Goal: Task Accomplishment & Management: Complete application form

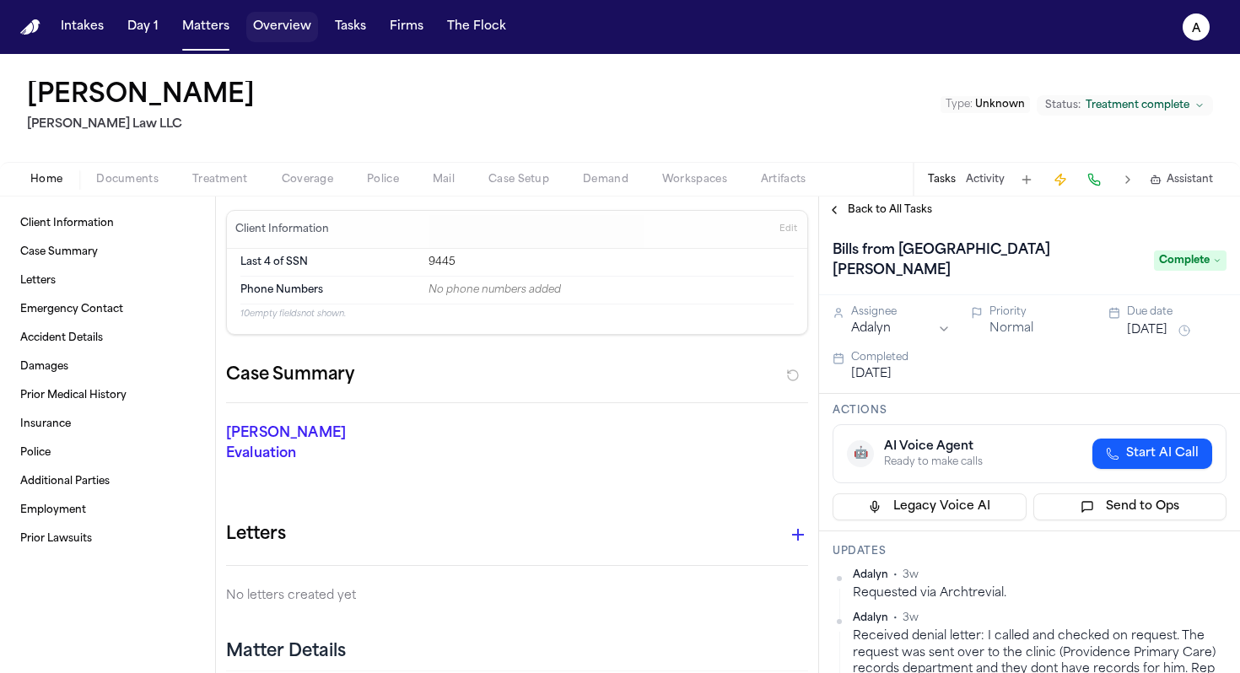
scroll to position [538, 0]
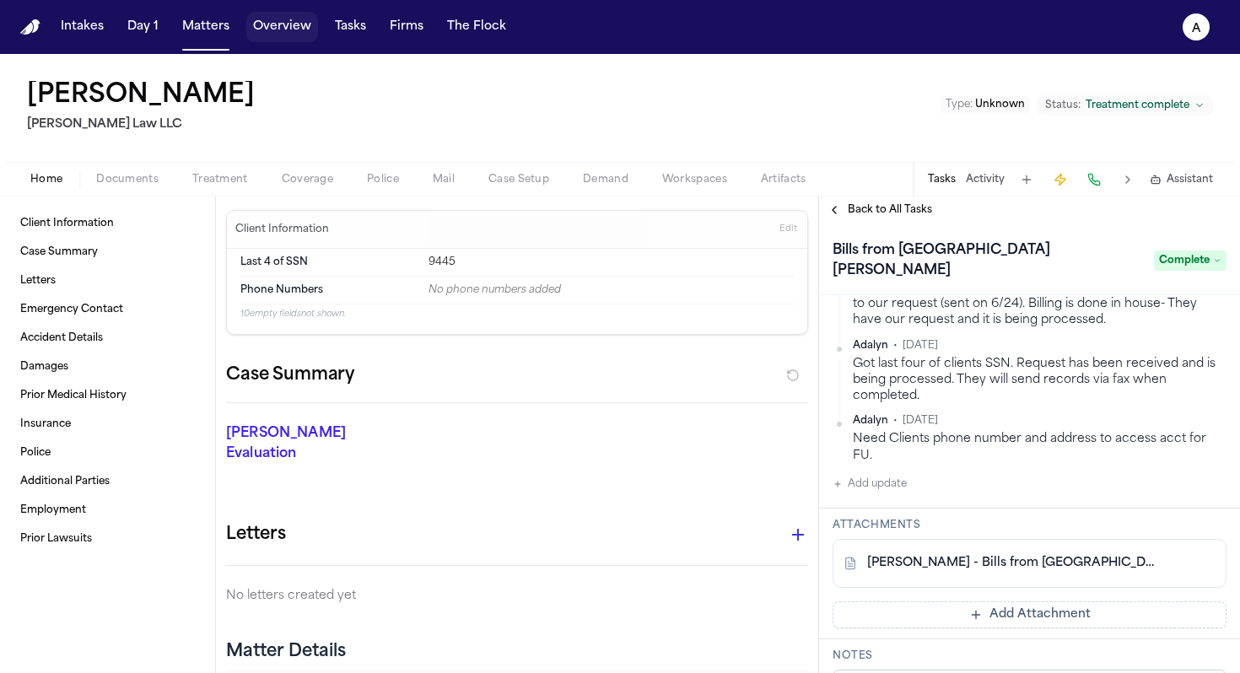
click at [309, 29] on button "Overview" at bounding box center [282, 27] width 72 height 30
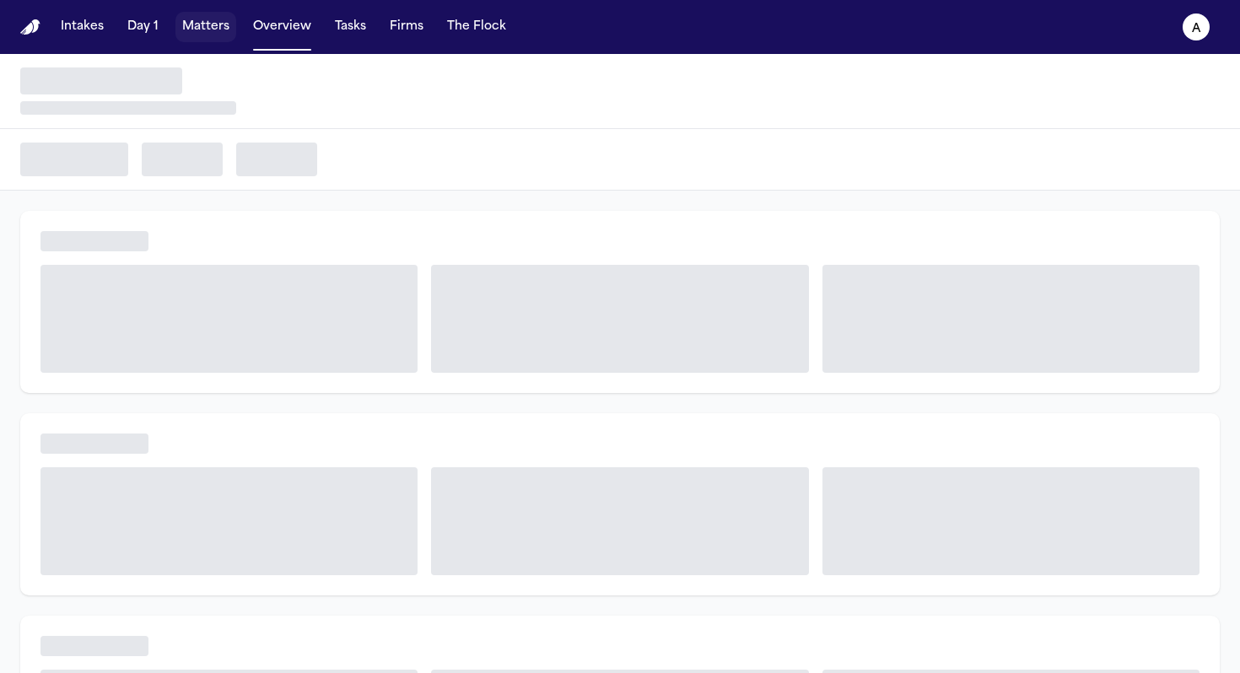
click at [202, 32] on button "Matters" at bounding box center [205, 27] width 61 height 30
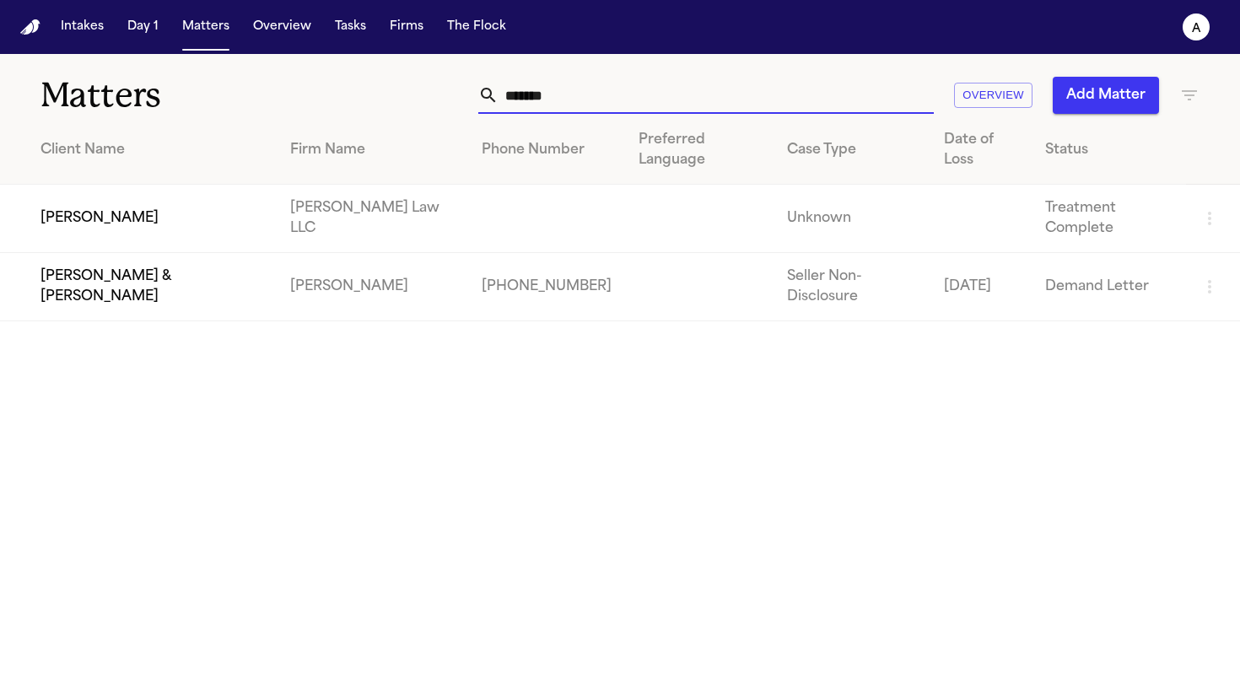
drag, startPoint x: 612, startPoint y: 104, endPoint x: 369, endPoint y: 102, distance: 242.9
click at [369, 102] on div "******* Overview Add Matter" at bounding box center [780, 95] width 837 height 37
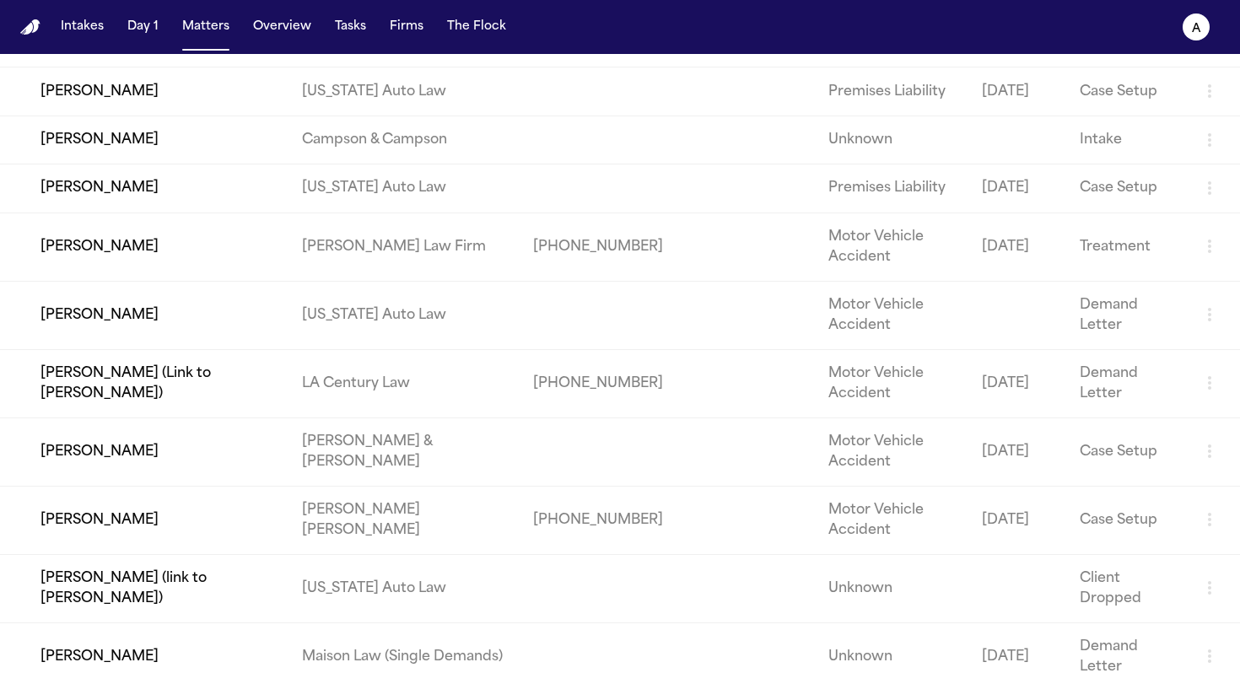
scroll to position [397, 0]
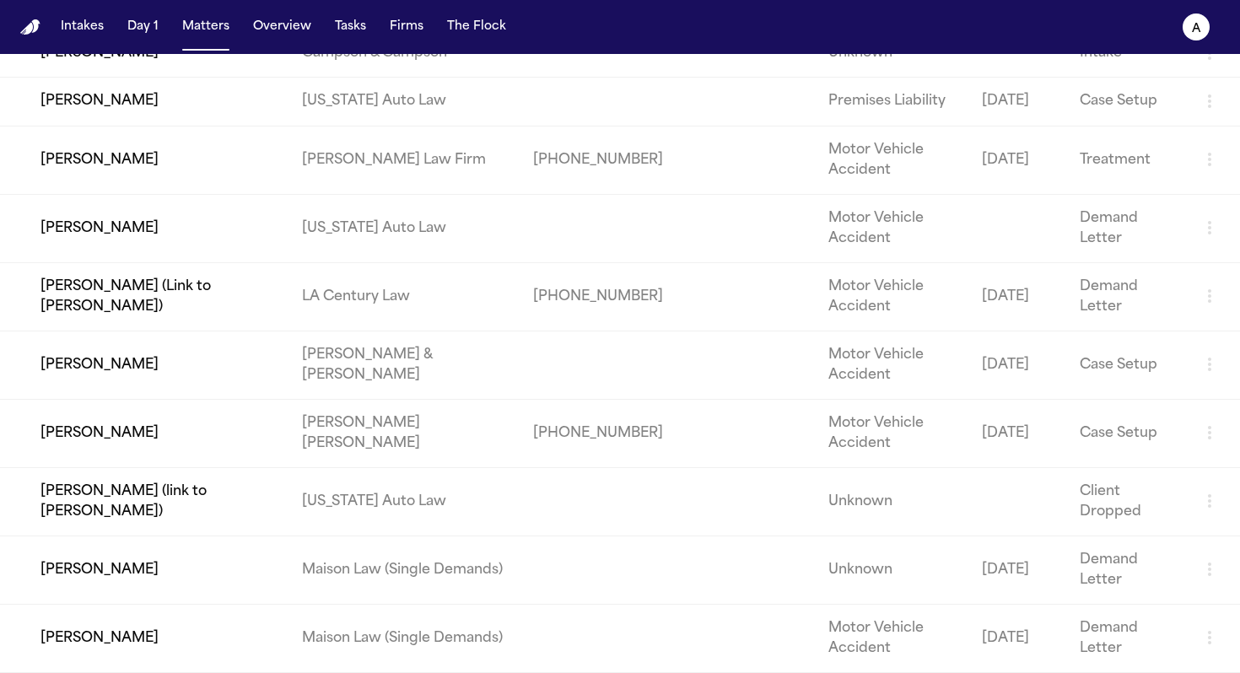
type input "*******"
click at [110, 435] on td "[PERSON_NAME]" at bounding box center [144, 433] width 288 height 68
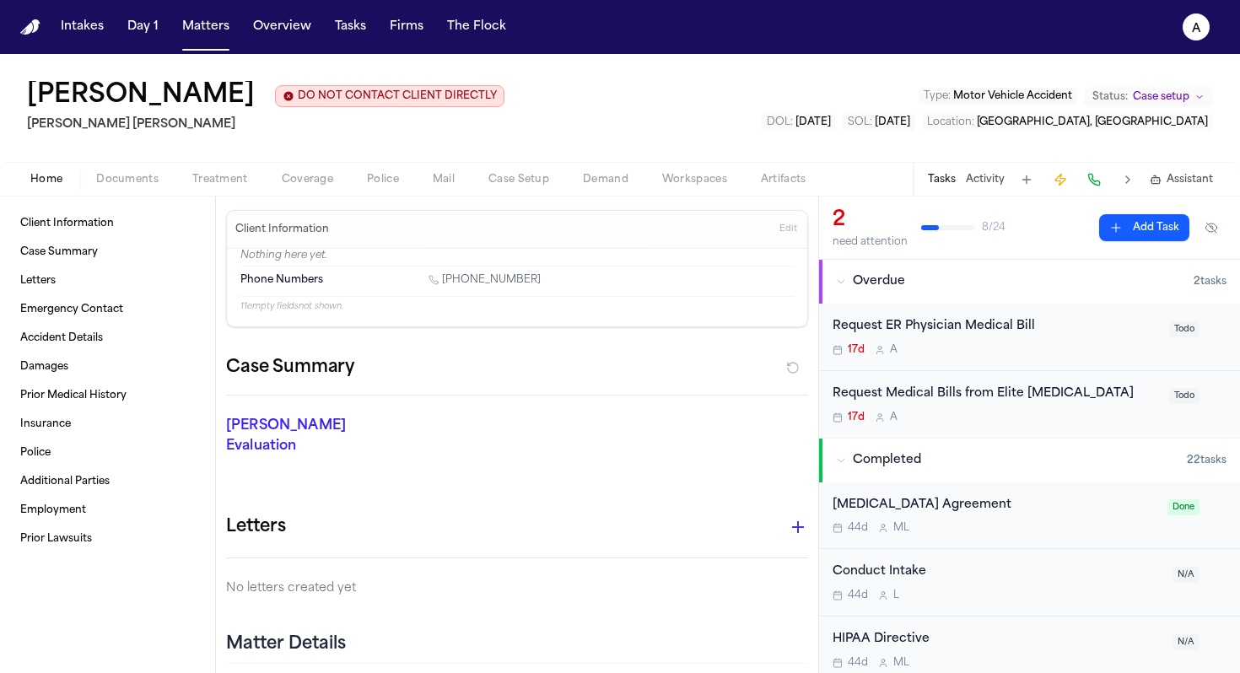
click at [953, 184] on button "Tasks" at bounding box center [942, 179] width 28 height 13
click at [947, 178] on button "Tasks" at bounding box center [942, 179] width 28 height 13
click at [942, 183] on button "Tasks" at bounding box center [942, 179] width 28 height 13
click at [1031, 183] on button at bounding box center [1027, 180] width 24 height 24
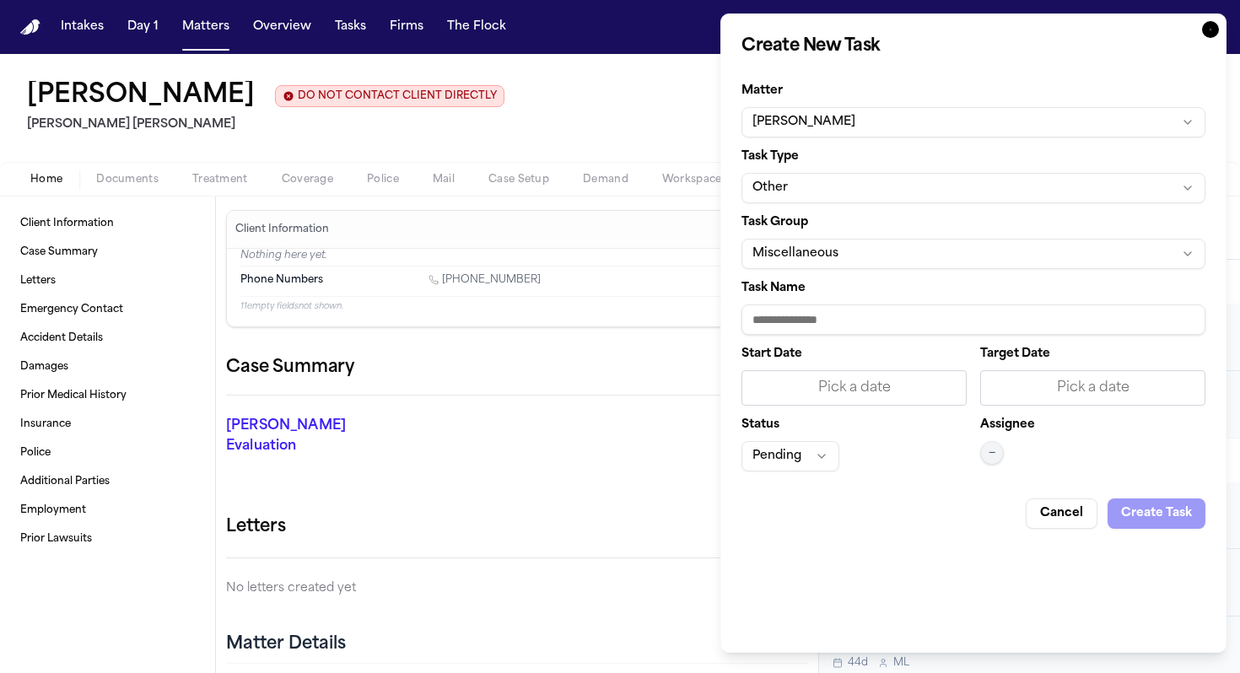
click at [895, 254] on button "Miscellaneous" at bounding box center [973, 254] width 464 height 30
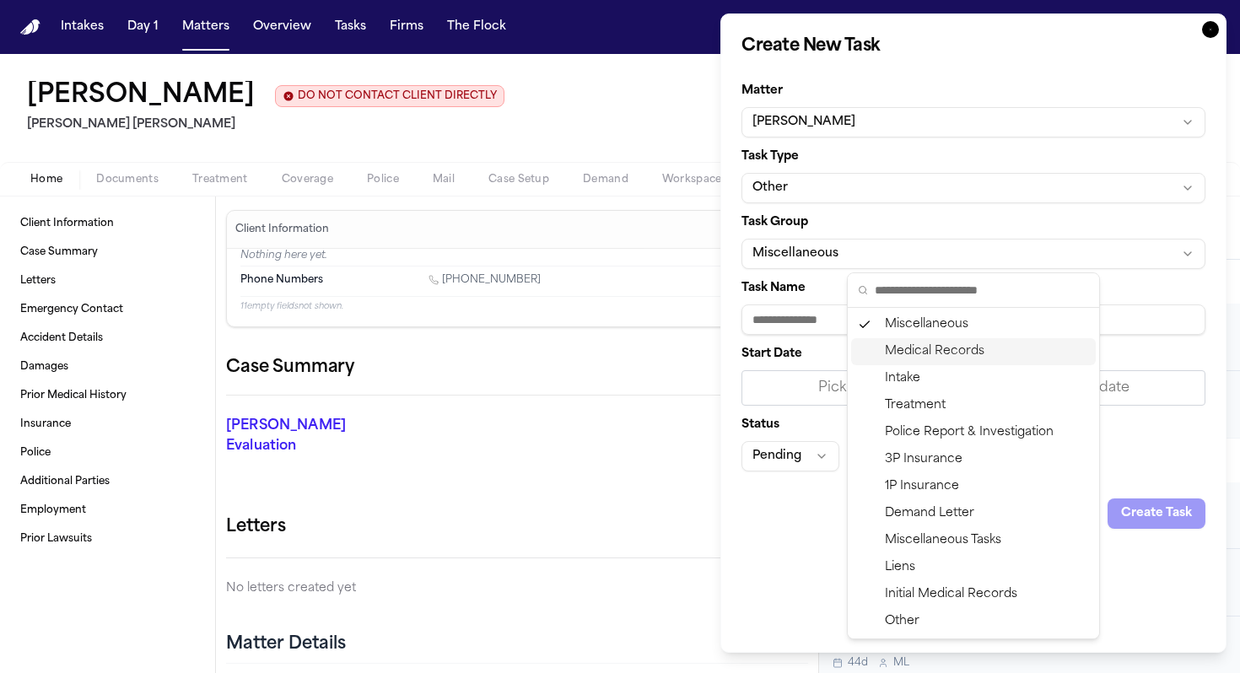
click at [987, 345] on div "Medical Records" at bounding box center [973, 351] width 245 height 27
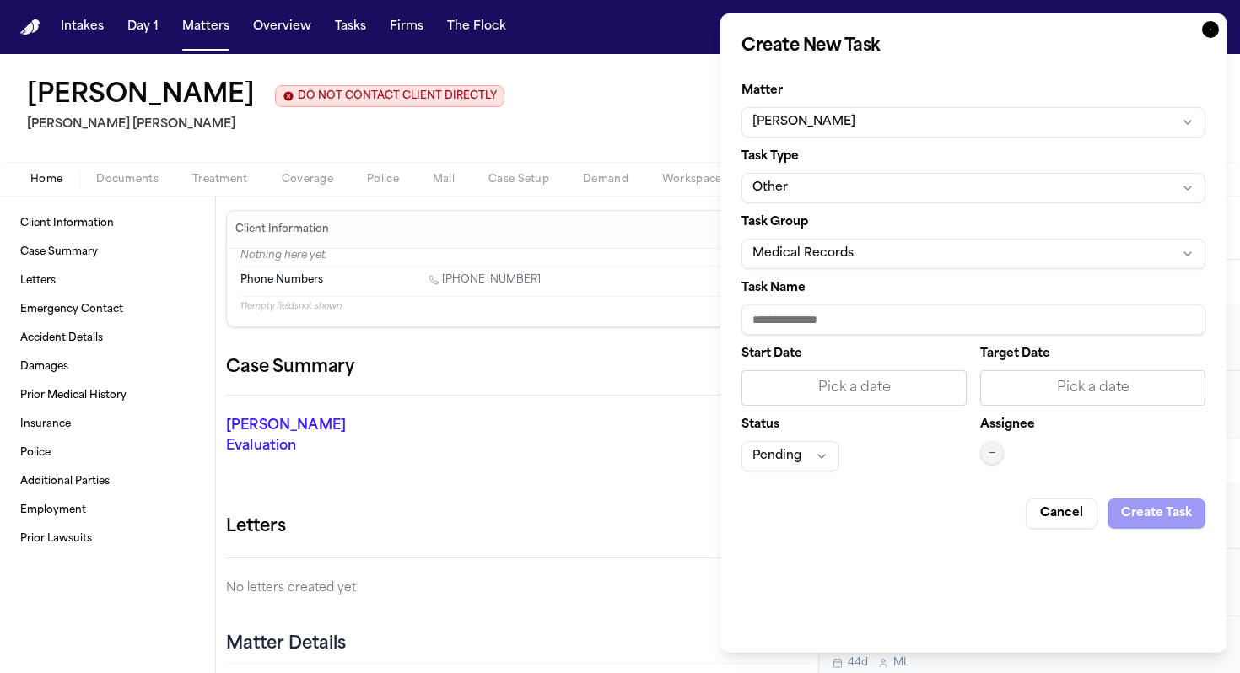
click at [830, 321] on input "Task Name" at bounding box center [973, 319] width 464 height 30
paste input "**********"
click at [934, 323] on input "**********" at bounding box center [973, 319] width 464 height 30
type input "**********"
click at [741, 107] on button "[PERSON_NAME]" at bounding box center [973, 122] width 464 height 30
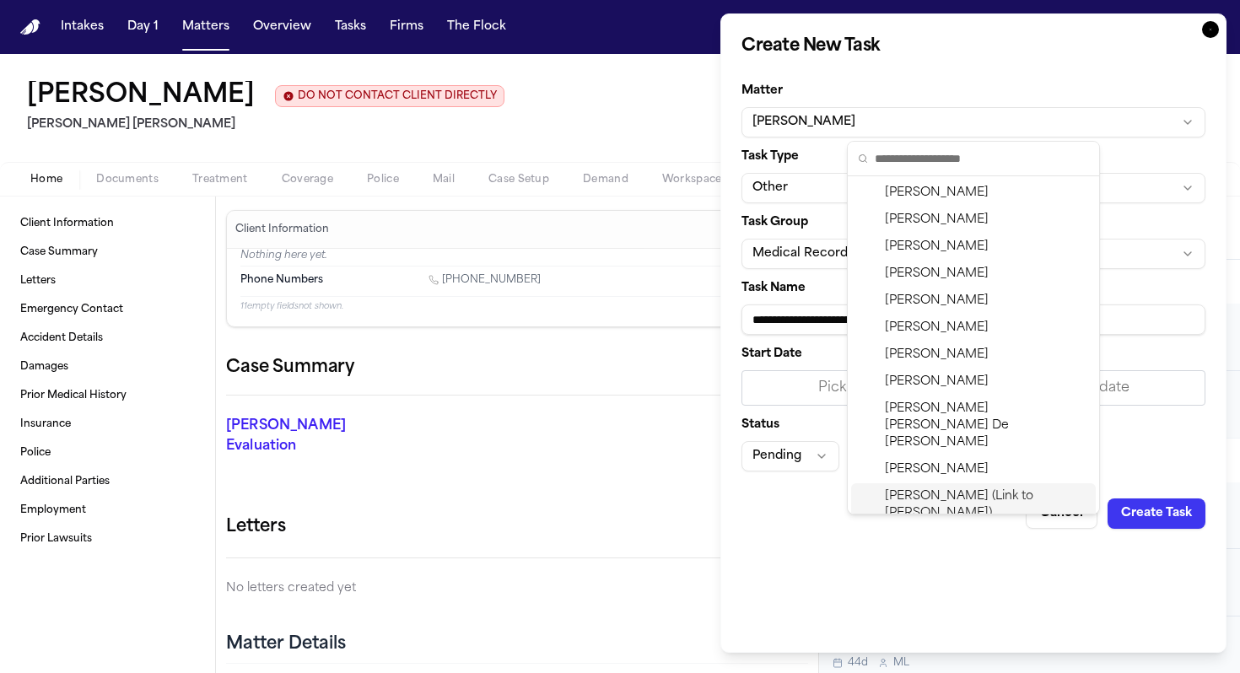
click at [842, 672] on html "Intakes Day 1 Matters Overview Tasks Firms The Flock A Devin Johnson DO NOT CON…" at bounding box center [620, 336] width 1240 height 673
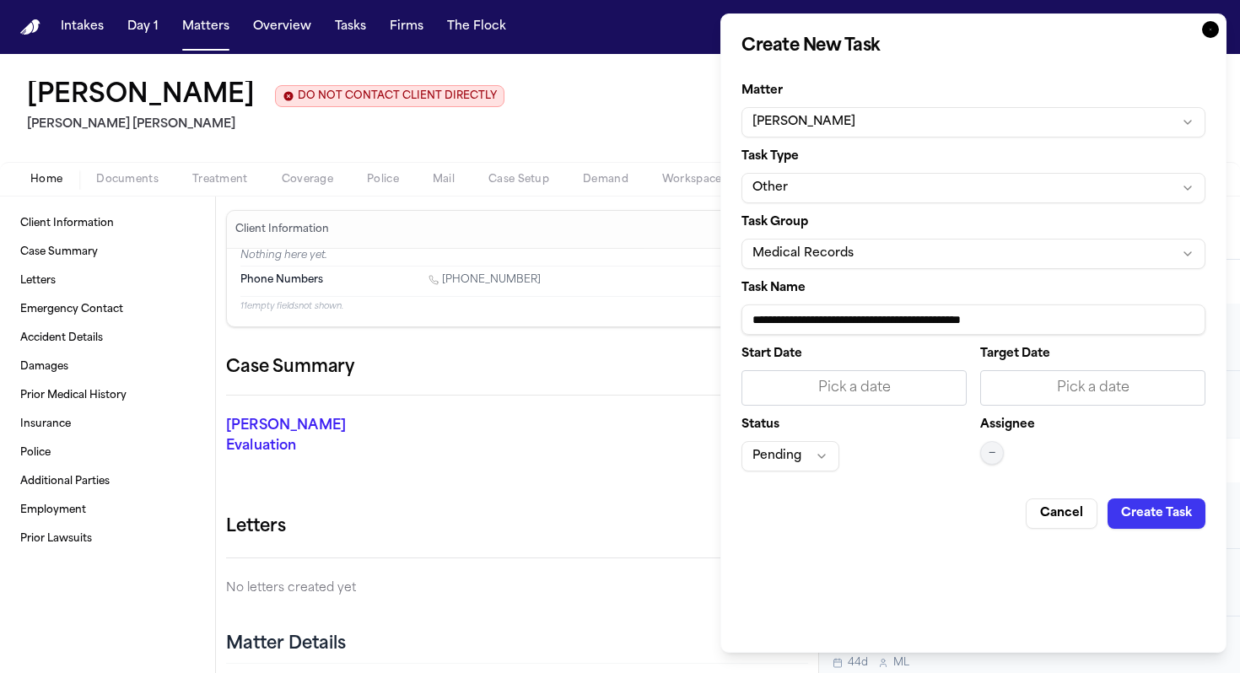
click at [878, 385] on div "Pick a date" at bounding box center [853, 388] width 203 height 20
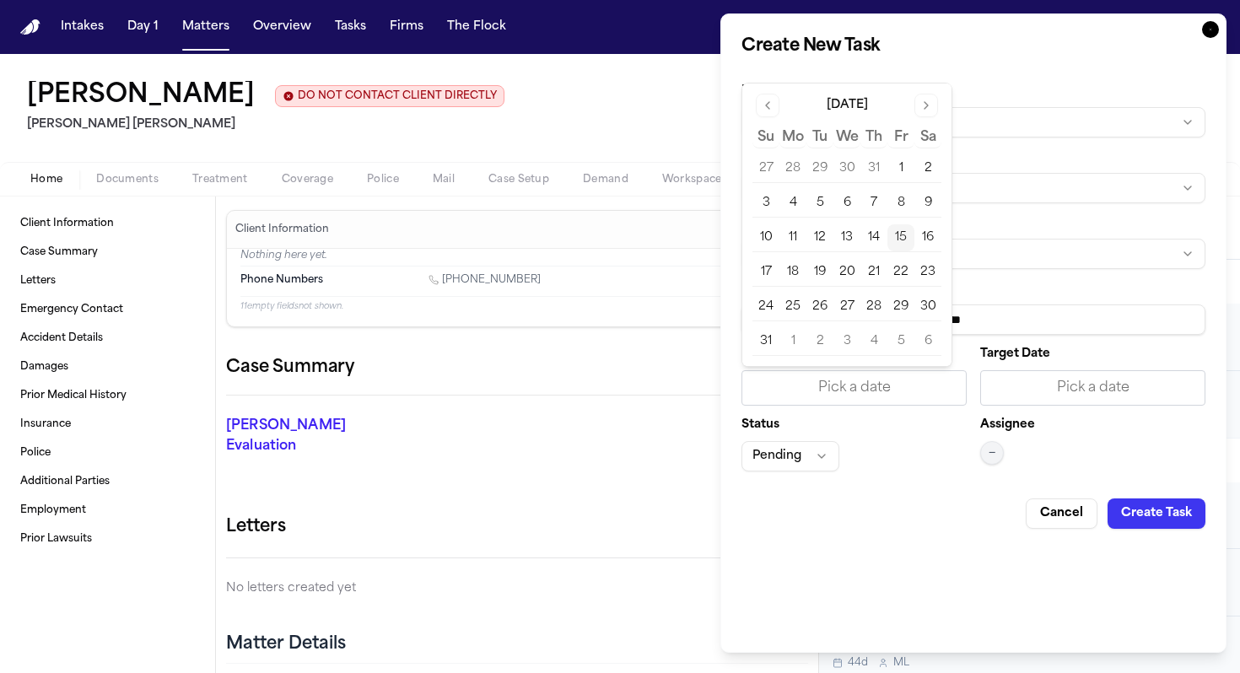
click at [897, 240] on button "15" at bounding box center [900, 237] width 27 height 27
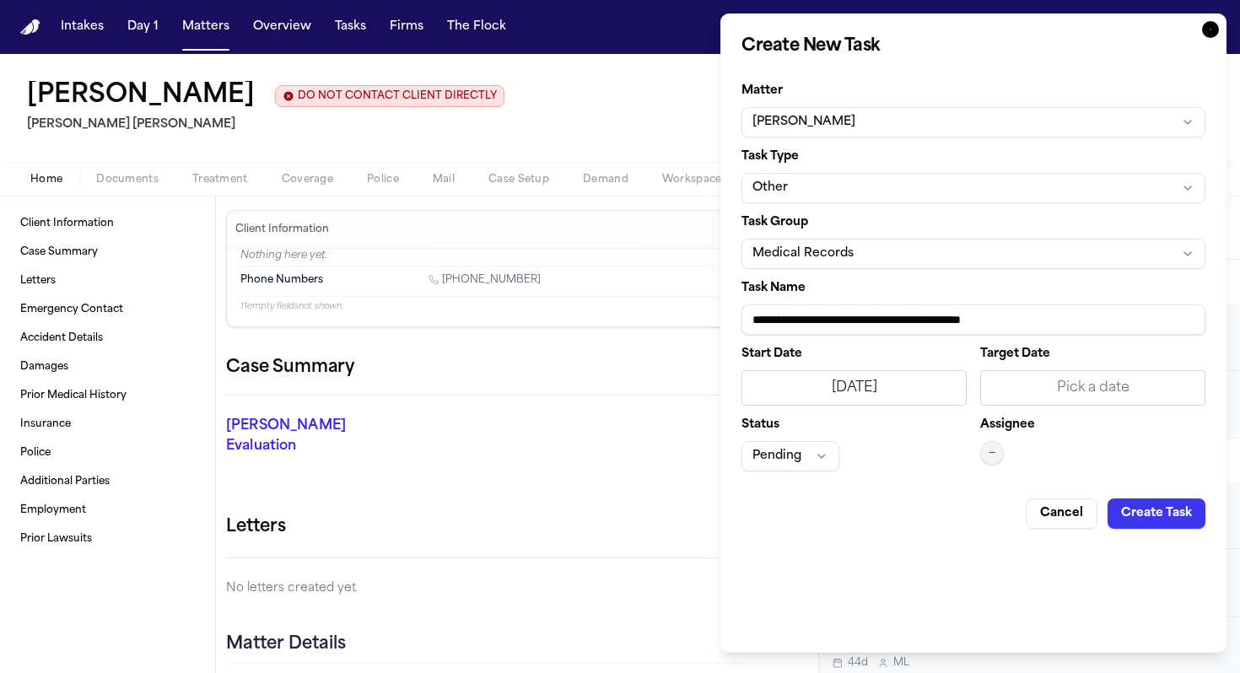
click at [1026, 374] on div "Pick a date" at bounding box center [1092, 387] width 225 height 35
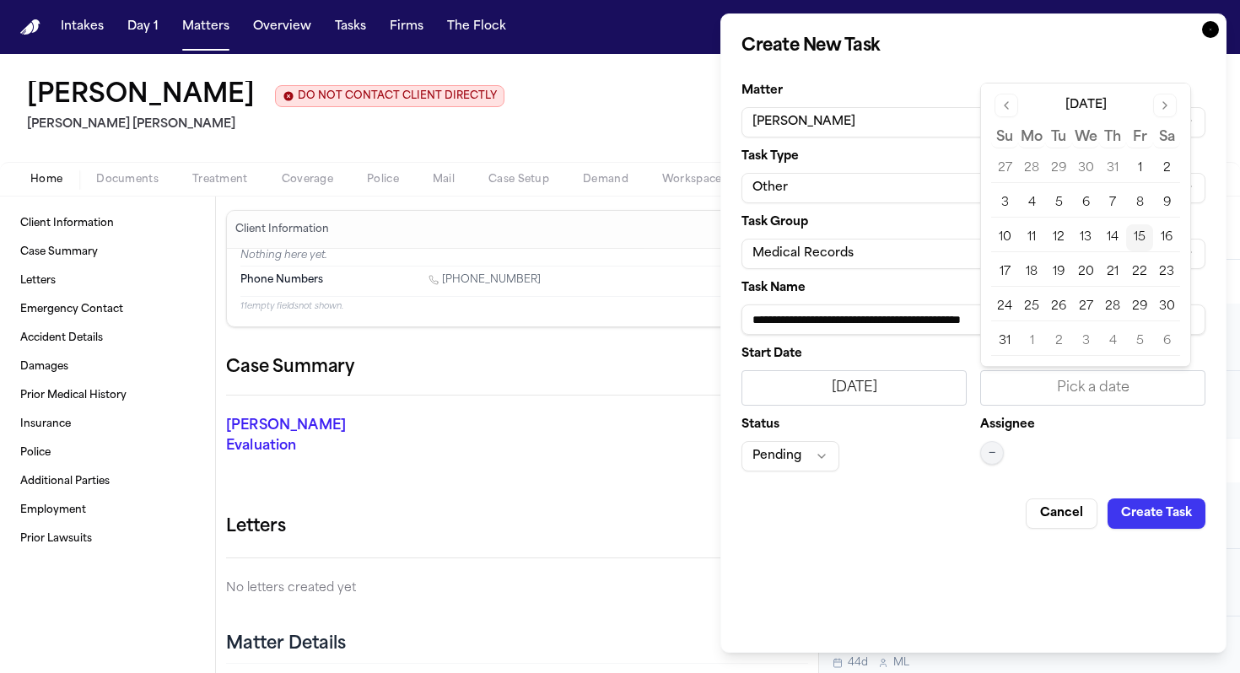
click at [1136, 237] on button "15" at bounding box center [1139, 237] width 27 height 27
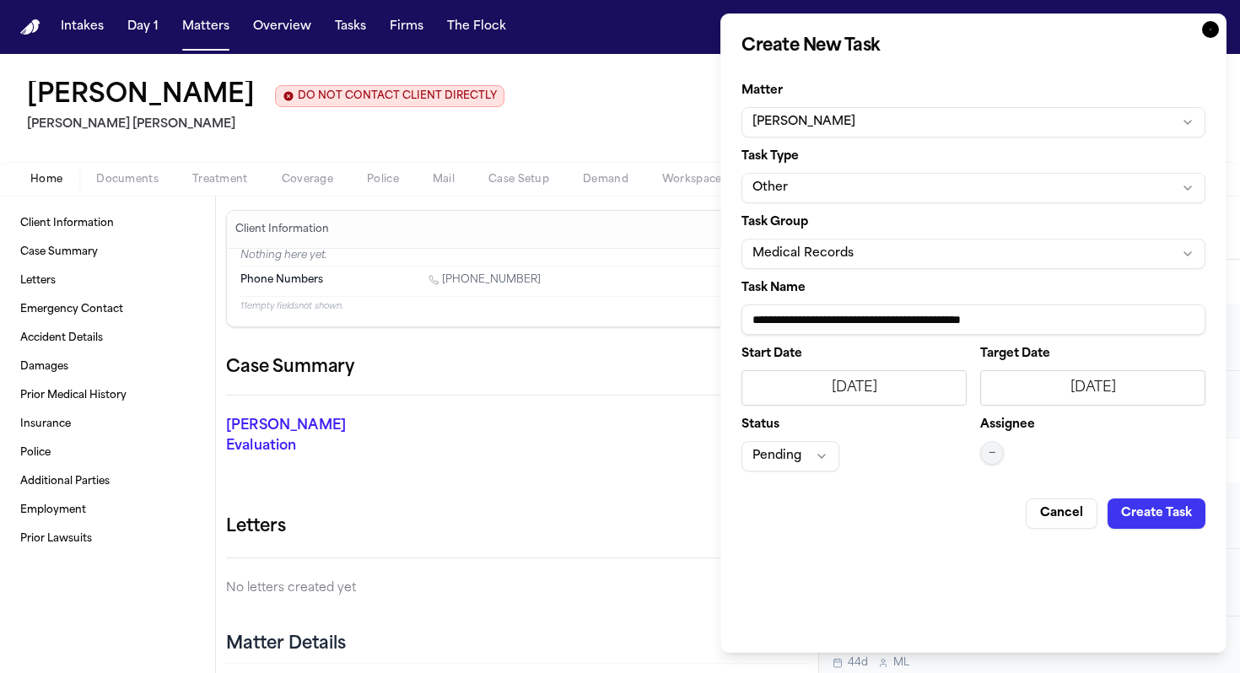
click at [1000, 458] on button "—" at bounding box center [992, 453] width 24 height 24
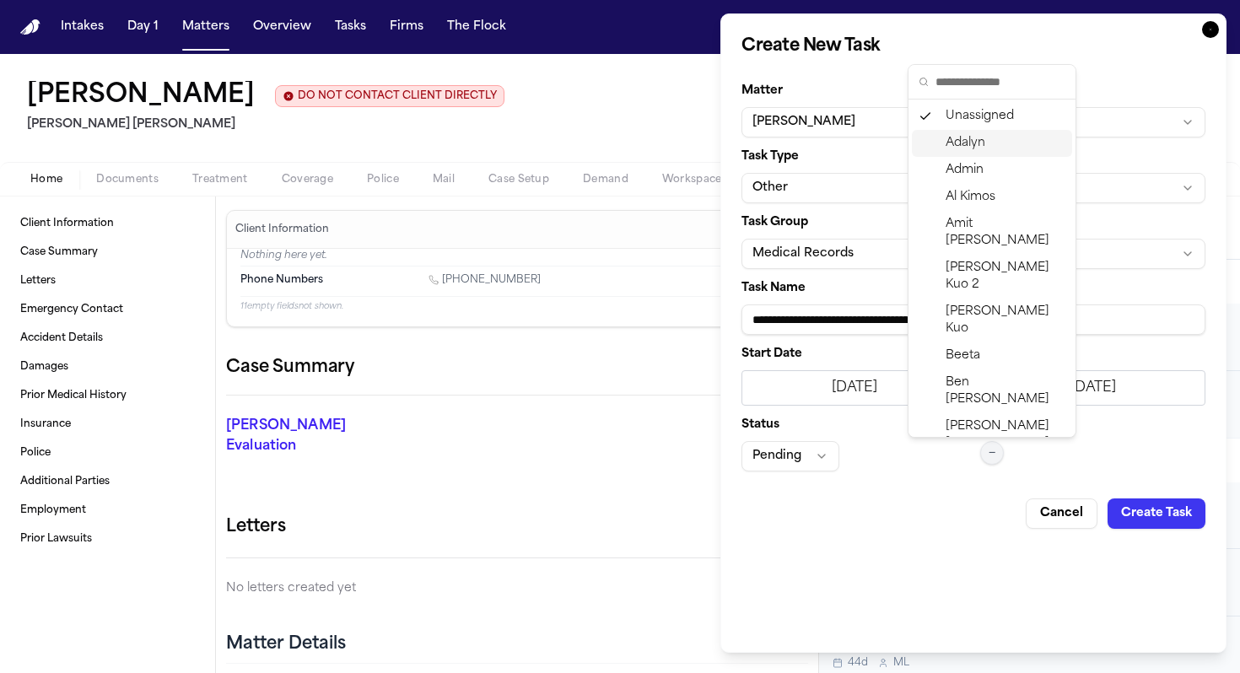
click at [971, 137] on span "Adalyn" at bounding box center [965, 143] width 40 height 17
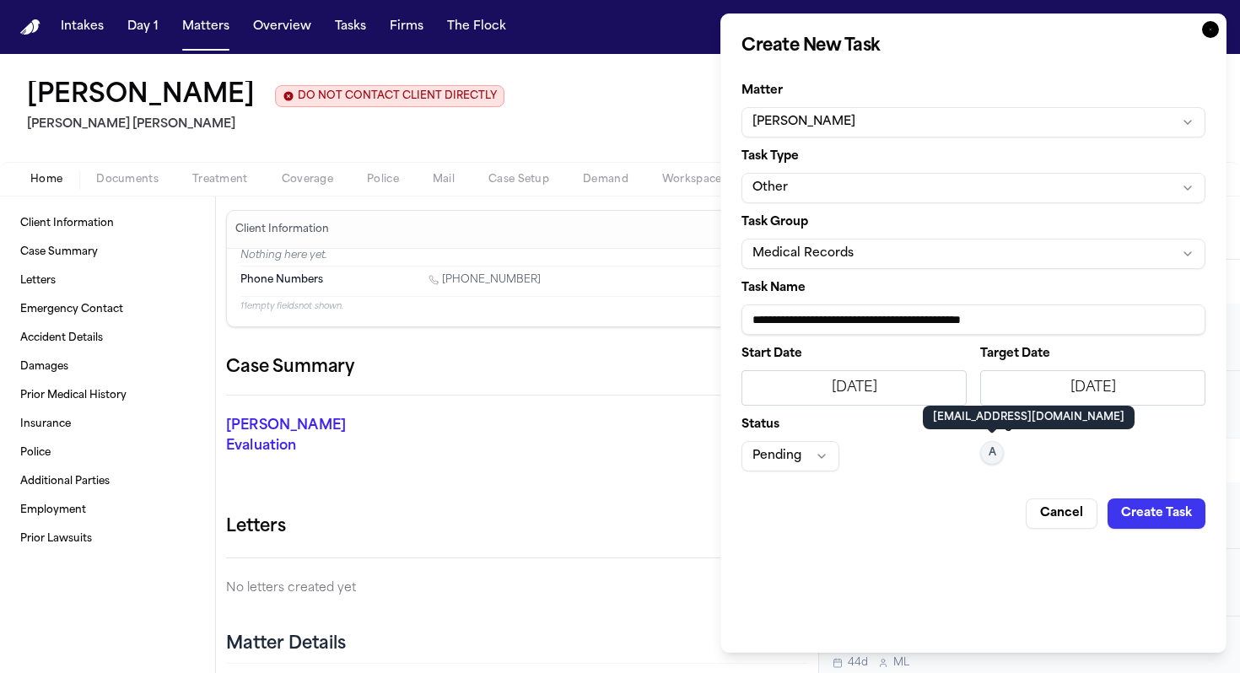
click at [1141, 525] on button "Create Task" at bounding box center [1156, 513] width 98 height 30
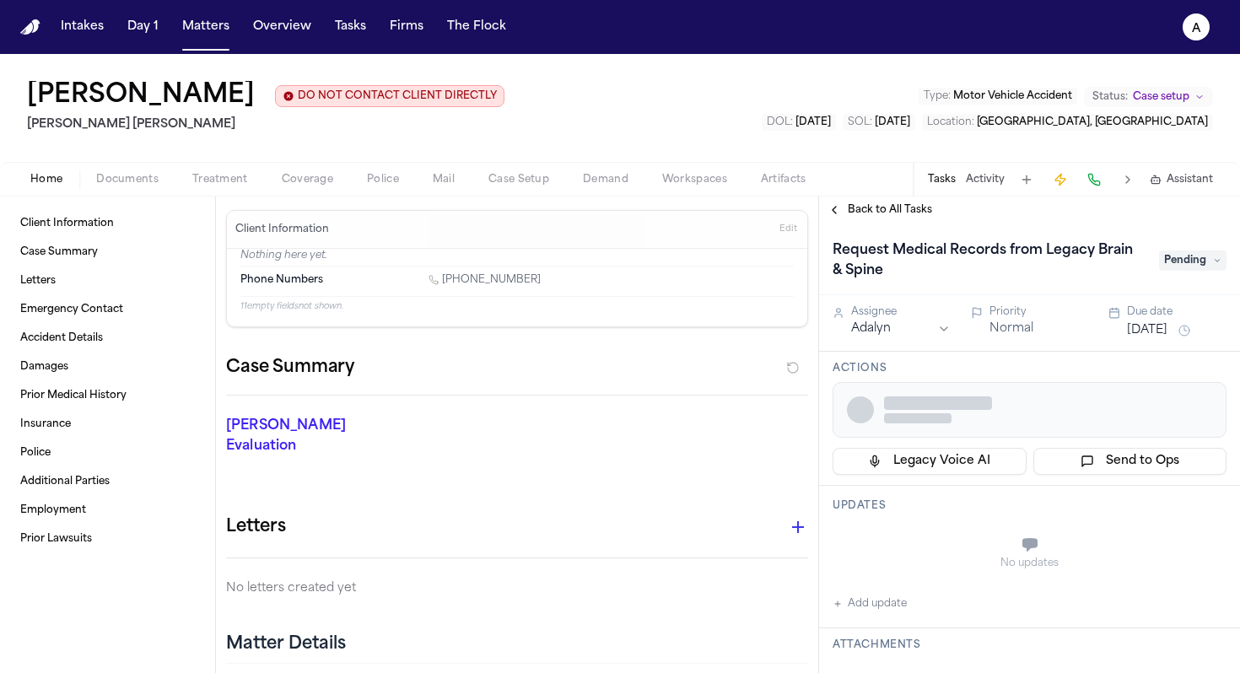
click at [1165, 500] on div "Request Medical Records from Legacy Brain & Spine Pending Assignee Adalyn Prior…" at bounding box center [1029, 447] width 421 height 449
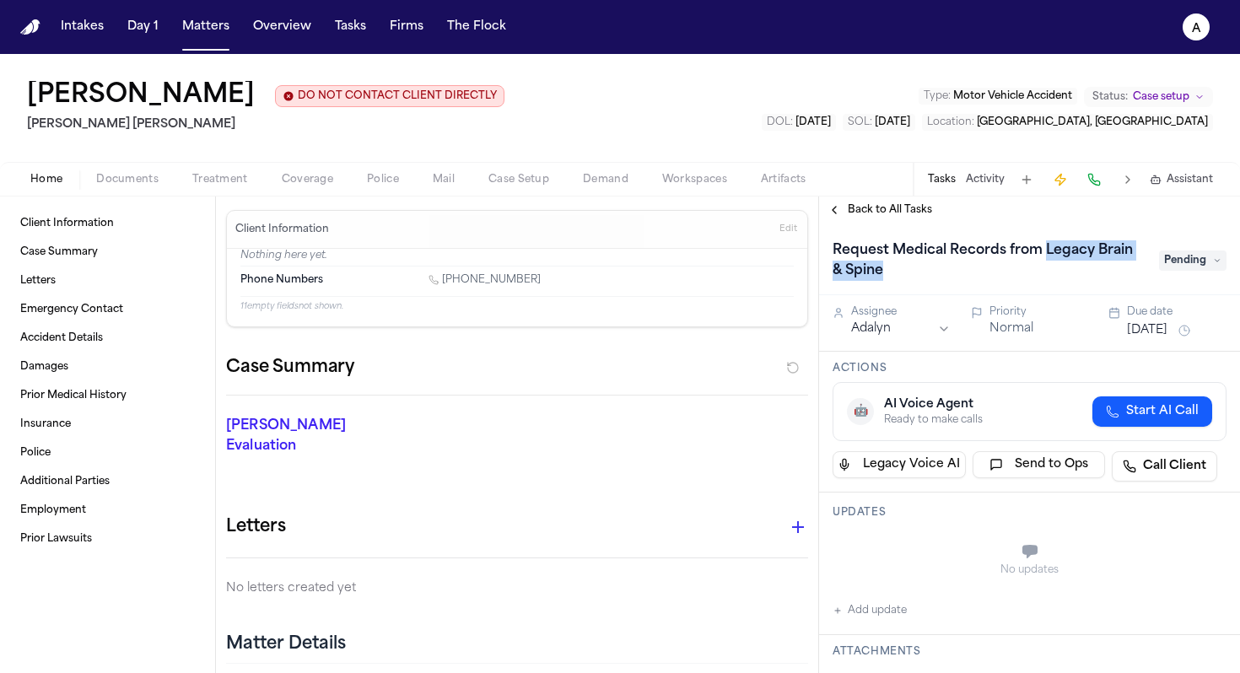
drag, startPoint x: 1052, startPoint y: 283, endPoint x: 1046, endPoint y: 248, distance: 35.1
click at [1046, 248] on h1 "Request Medical Records from Legacy Brain & Spine" at bounding box center [987, 260] width 323 height 47
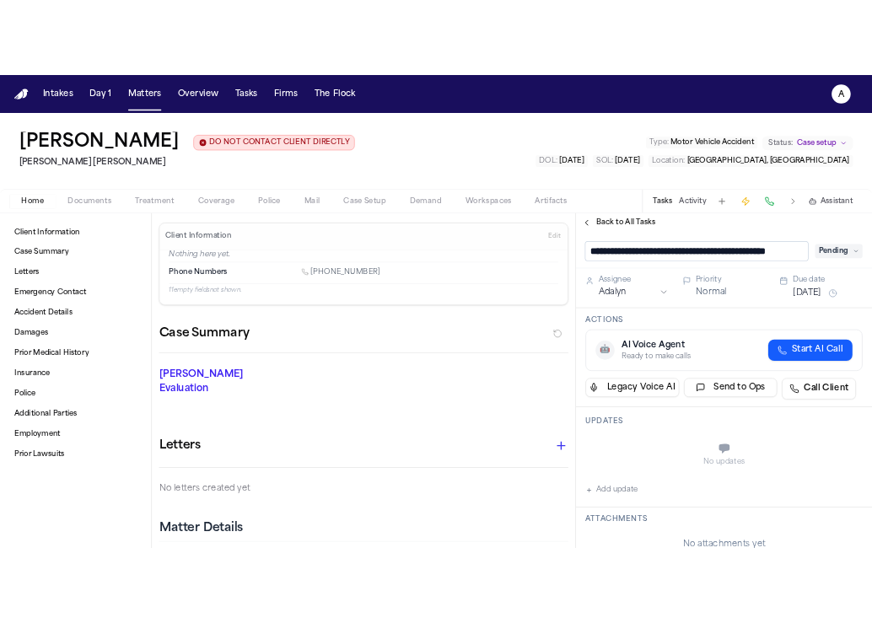
scroll to position [0, 51]
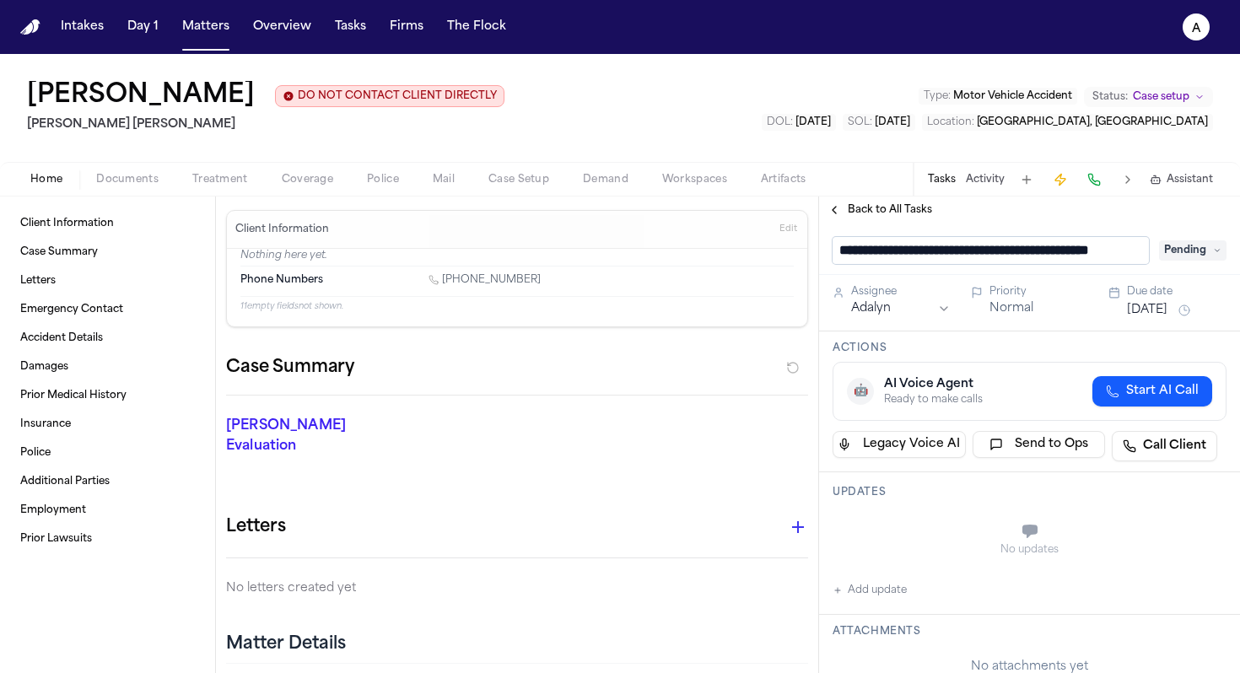
drag, startPoint x: 1004, startPoint y: 253, endPoint x: 1145, endPoint y: 250, distance: 141.7
click at [1148, 250] on input "**********" at bounding box center [990, 250] width 316 height 27
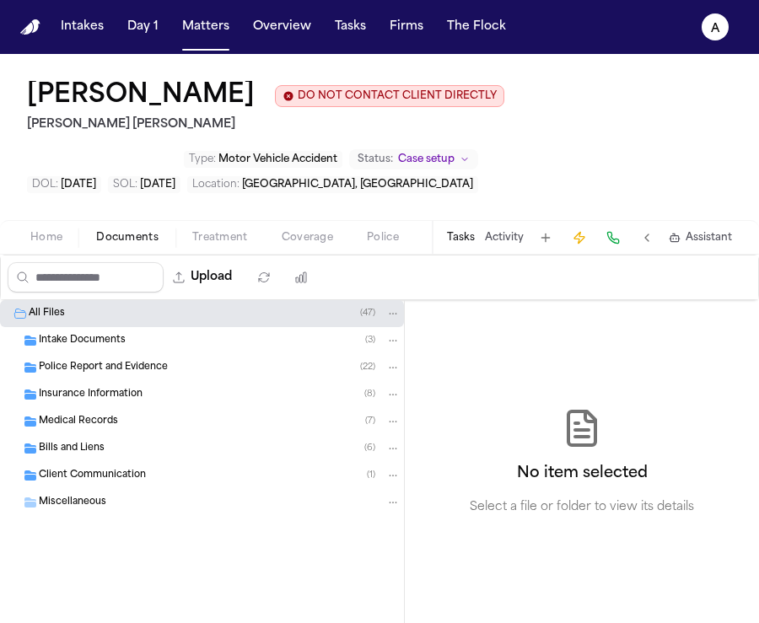
click at [142, 242] on span "Documents" at bounding box center [127, 237] width 62 height 13
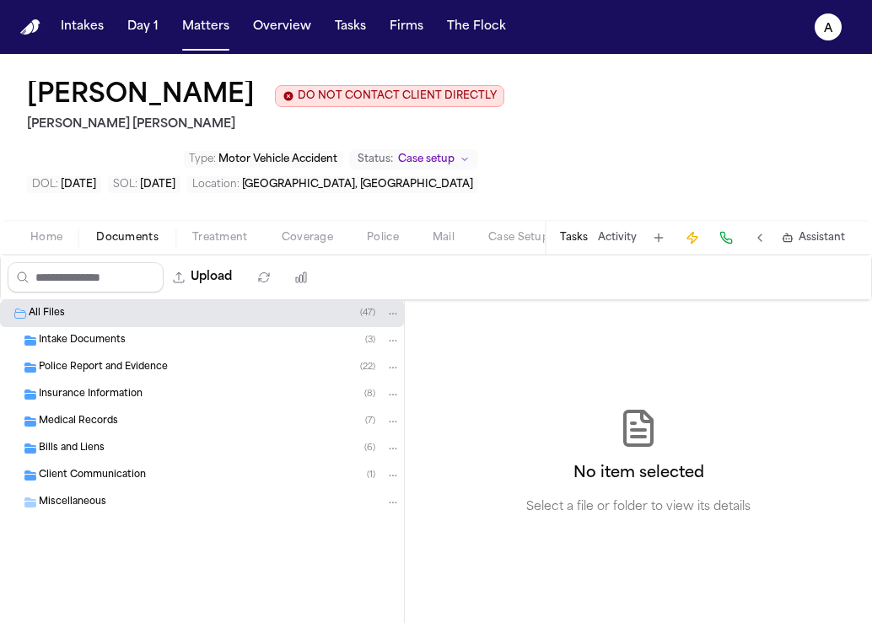
click at [579, 231] on button "Tasks" at bounding box center [574, 237] width 28 height 13
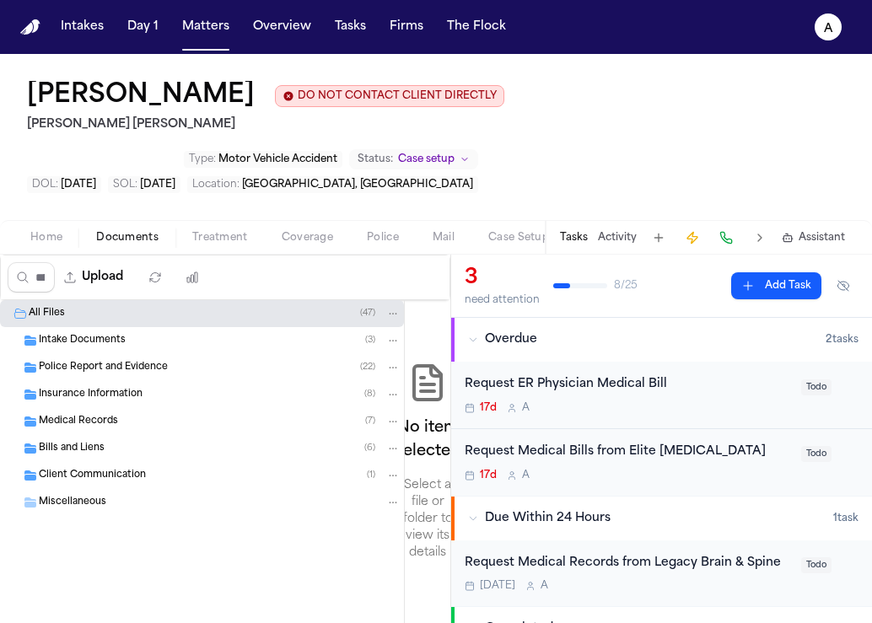
click at [747, 541] on div "Request Medical Records from Legacy Brain & Spine Today A Todo" at bounding box center [661, 574] width 421 height 67
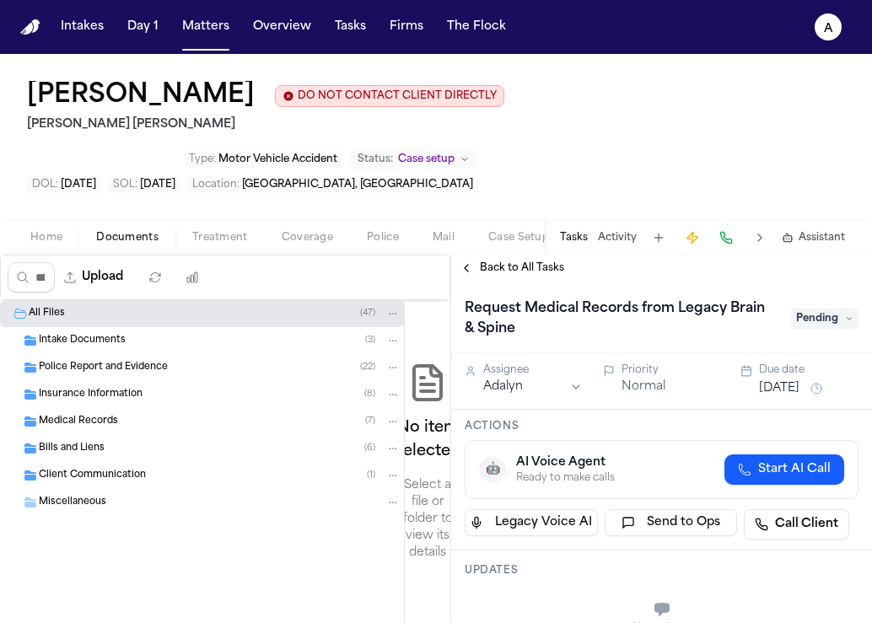
click at [822, 309] on span "Pending" at bounding box center [824, 319] width 67 height 20
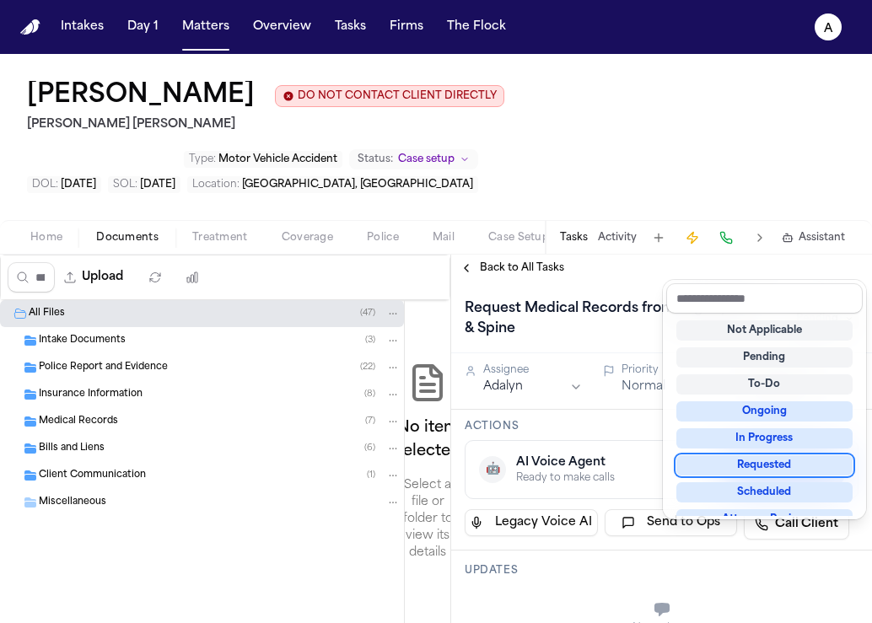
click at [780, 464] on div "Requested" at bounding box center [764, 465] width 176 height 20
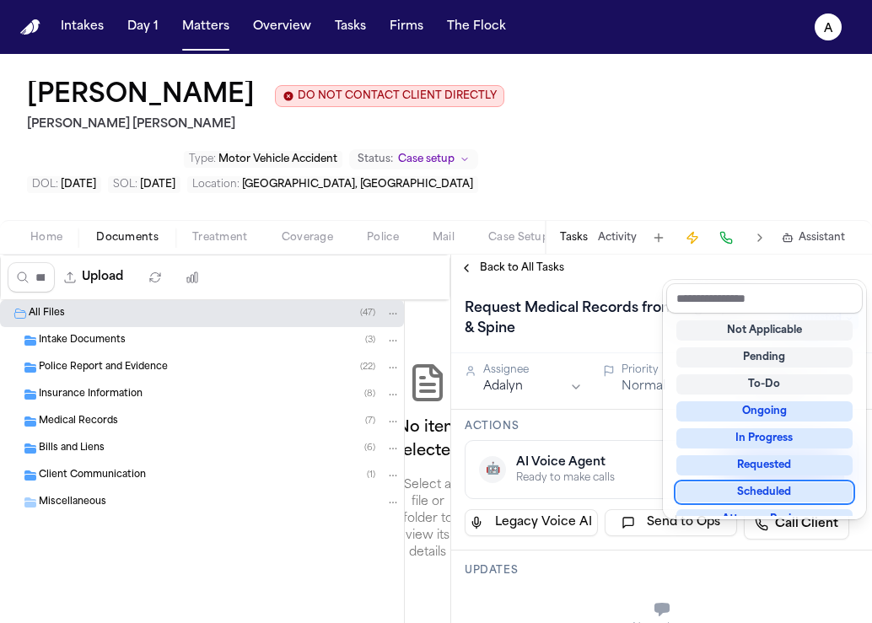
click at [657, 552] on div "Request Medical Records from Legacy Brain & Spine Requested Assignee Adalyn Pri…" at bounding box center [661, 453] width 421 height 342
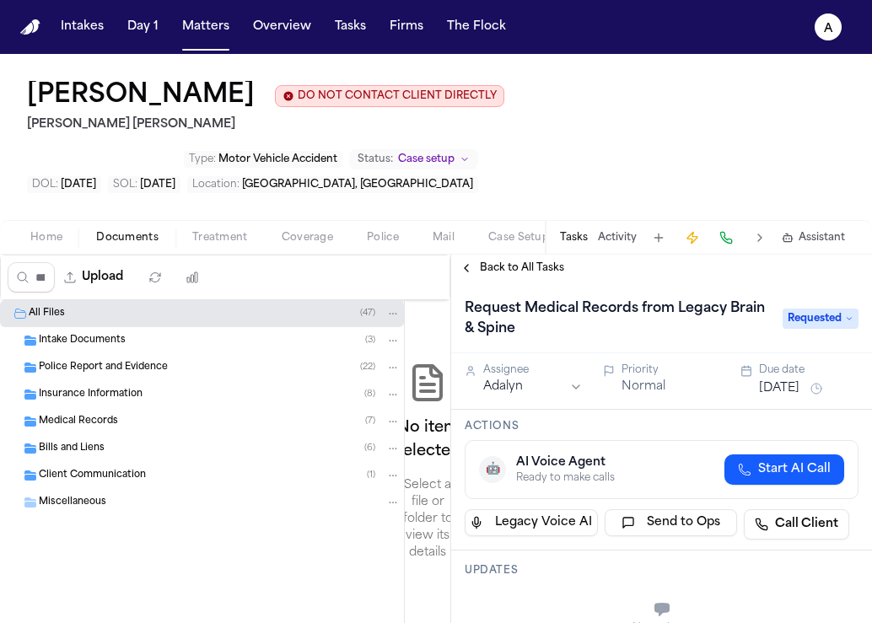
click at [788, 379] on div "Aug 15, 2025" at bounding box center [809, 389] width 100 height 20
click at [799, 380] on button "Aug 15, 2025" at bounding box center [779, 388] width 40 height 17
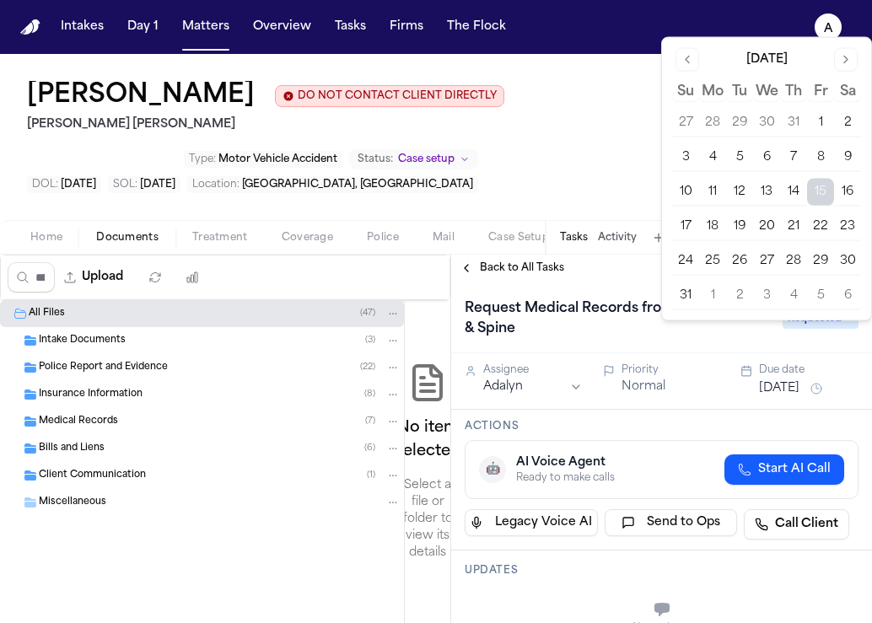
click at [744, 229] on button "19" at bounding box center [739, 226] width 27 height 27
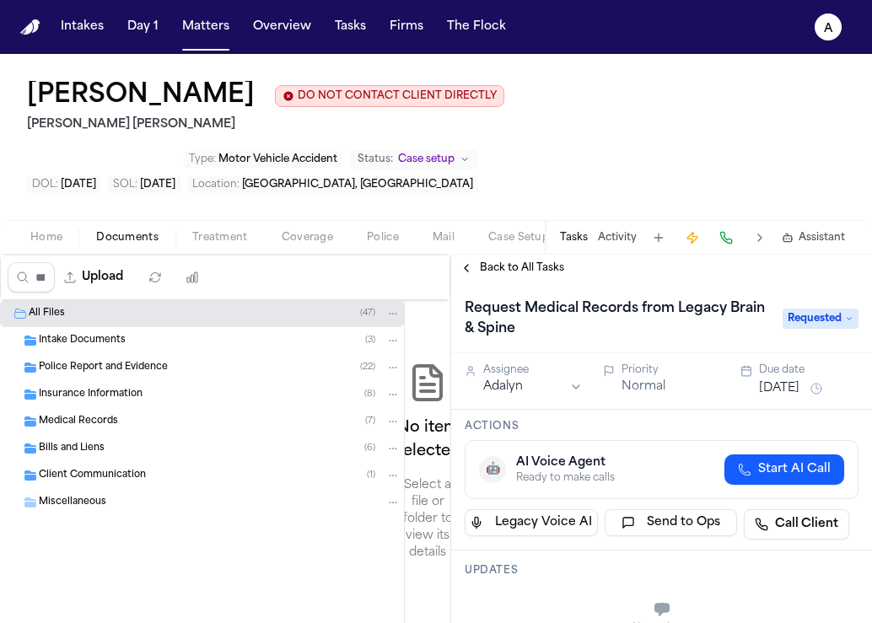
click at [700, 455] on div "🤖 AI Voice Agent Ready to make calls Start AI Call" at bounding box center [661, 470] width 365 height 30
click at [511, 270] on span "Back to All Tasks" at bounding box center [522, 267] width 84 height 13
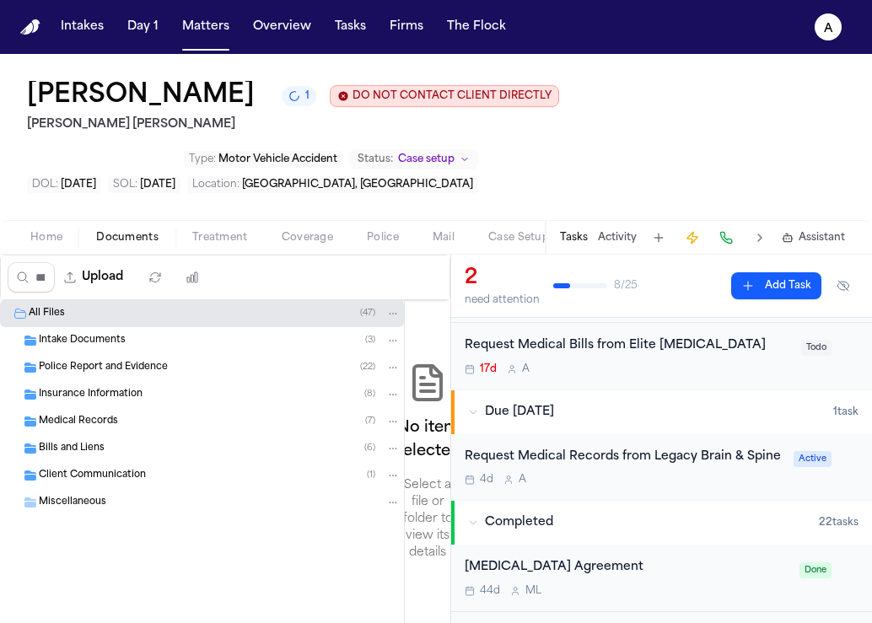
scroll to position [123, 0]
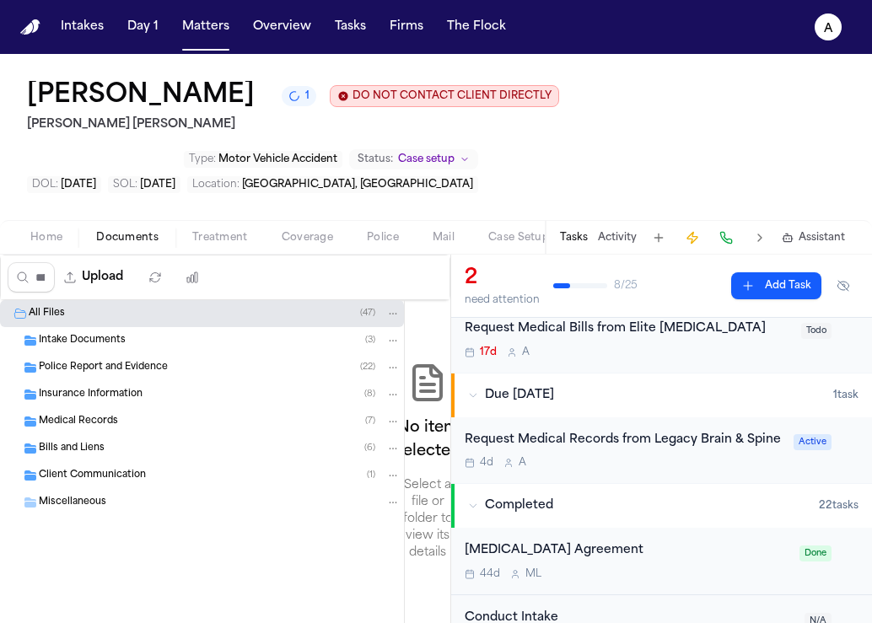
click at [777, 291] on button "Add Task" at bounding box center [776, 285] width 90 height 27
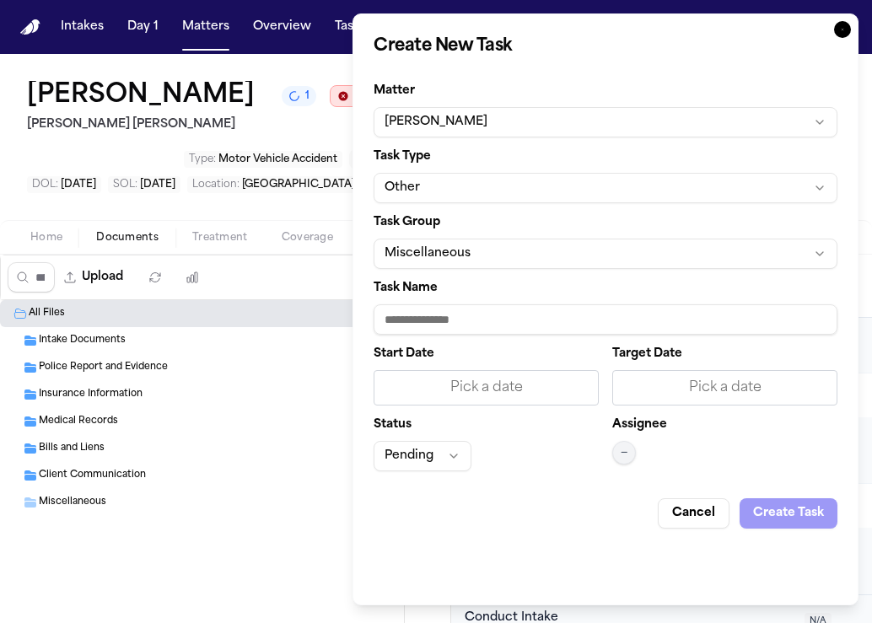
click at [521, 250] on button "Miscellaneous" at bounding box center [606, 254] width 464 height 30
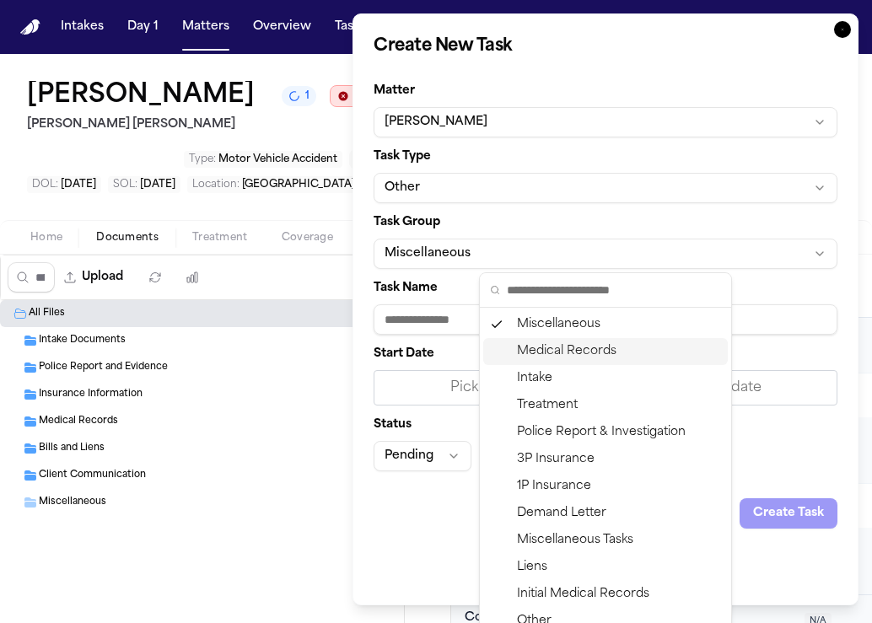
click at [607, 352] on div "Medical Records" at bounding box center [605, 351] width 245 height 27
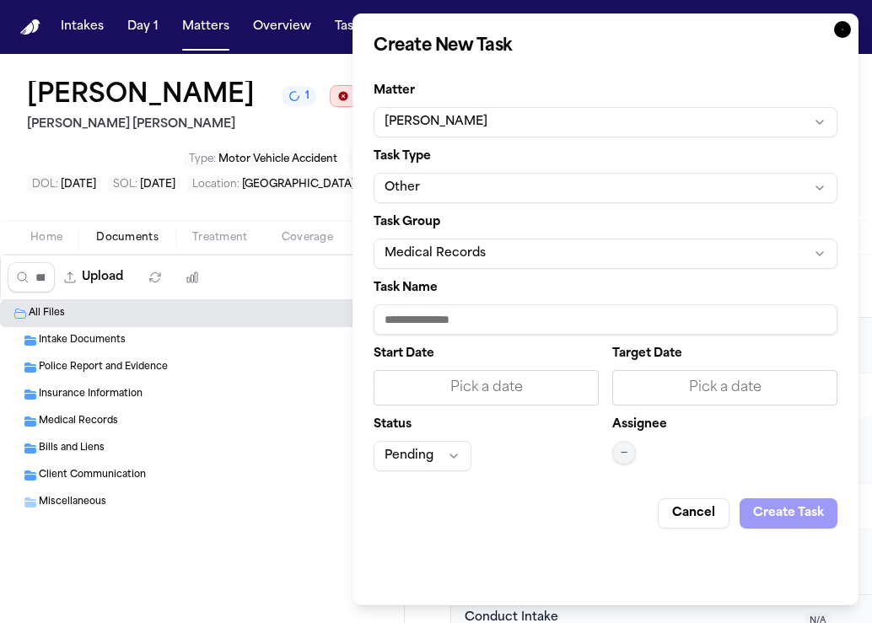
click at [488, 315] on input "Task Name" at bounding box center [606, 319] width 464 height 30
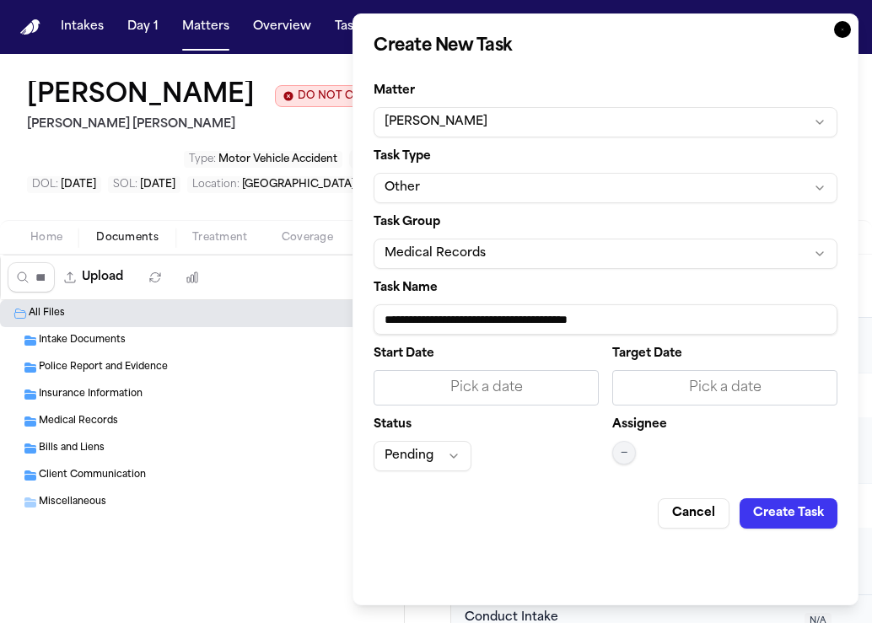
type input "**********"
click at [504, 385] on div "Pick a date" at bounding box center [486, 388] width 203 height 20
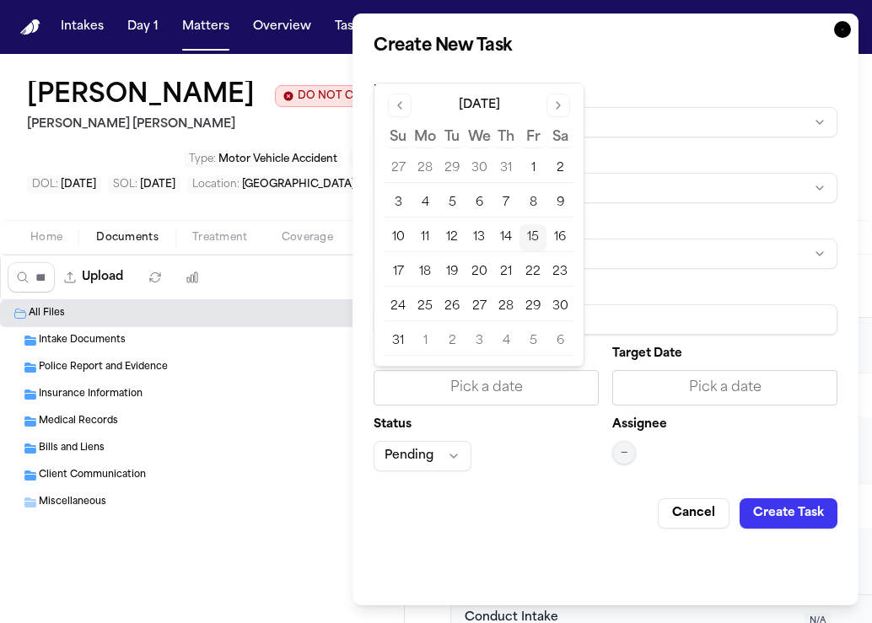
click at [538, 232] on button "15" at bounding box center [532, 237] width 27 height 27
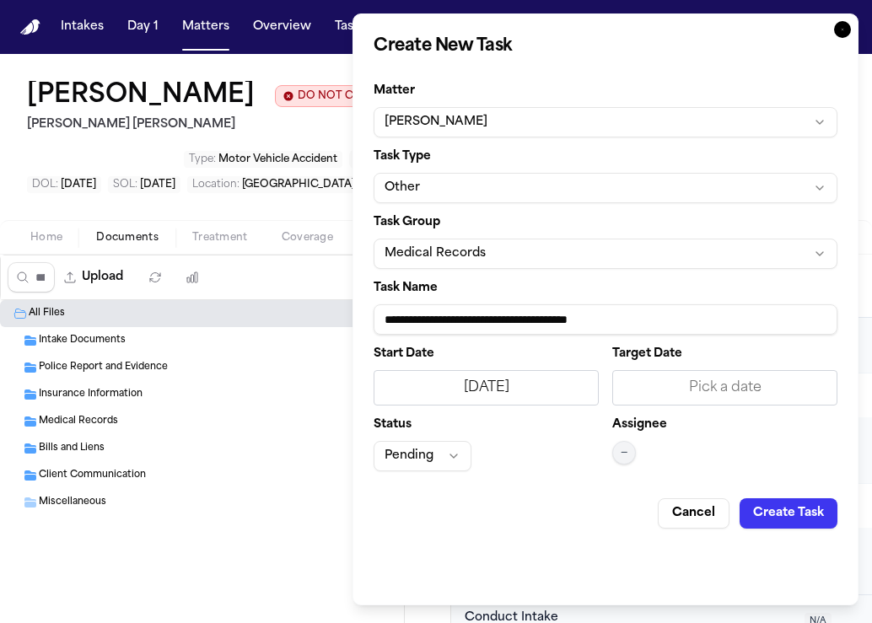
click at [689, 391] on div "Pick a date" at bounding box center [724, 388] width 203 height 20
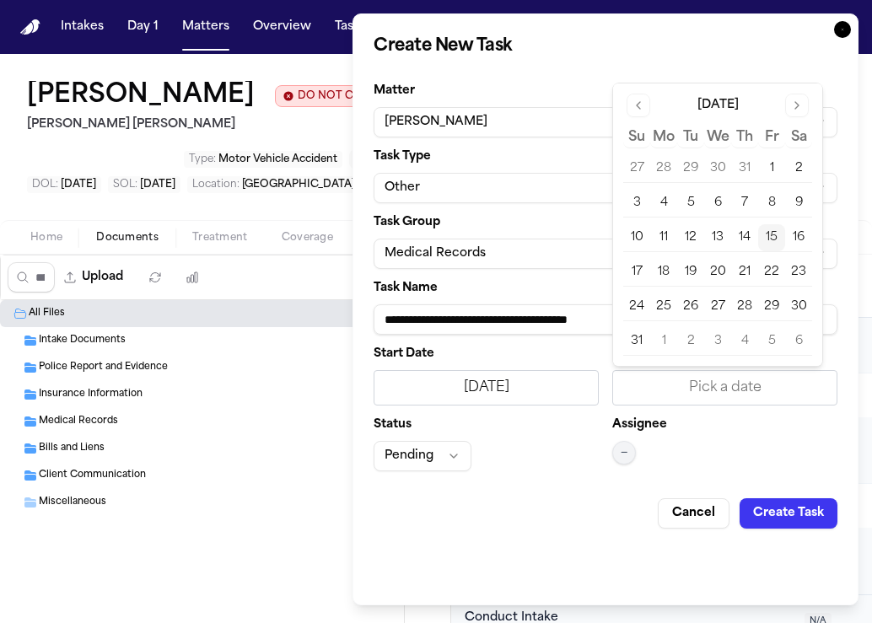
click at [777, 238] on button "15" at bounding box center [771, 237] width 27 height 27
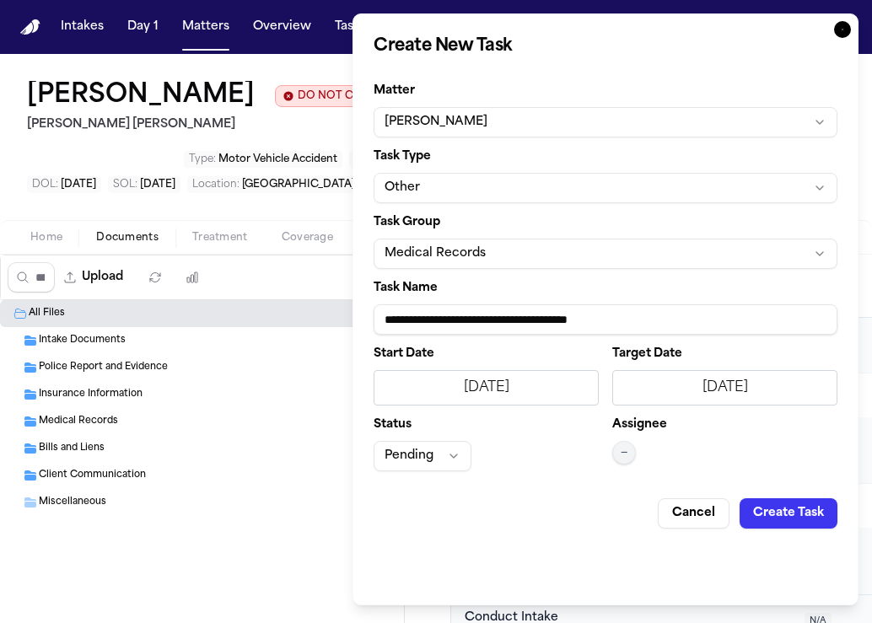
click at [773, 524] on button "Create Task" at bounding box center [789, 513] width 98 height 30
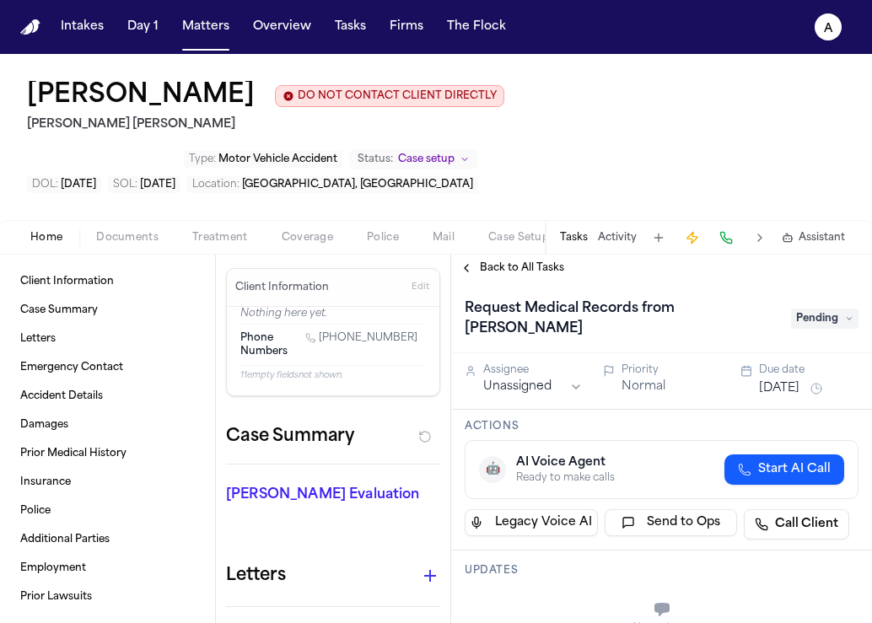
click at [835, 309] on span "Pending" at bounding box center [824, 319] width 67 height 20
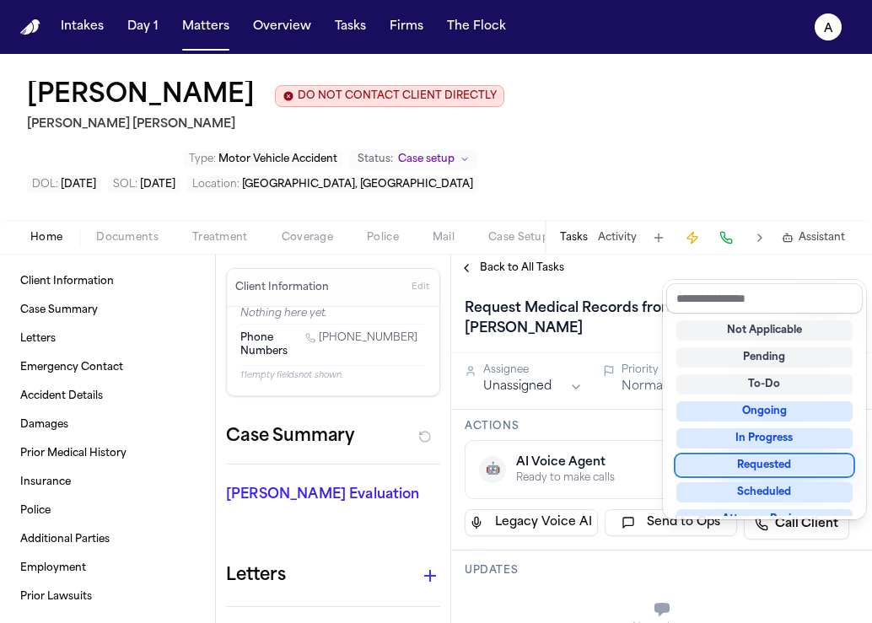
click at [794, 464] on div "Requested" at bounding box center [764, 465] width 176 height 20
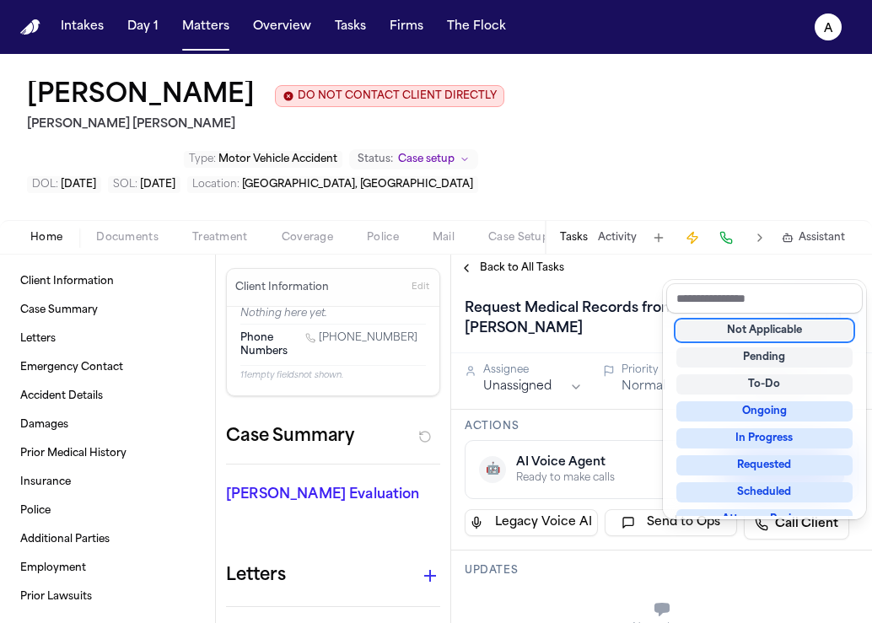
click at [767, 295] on div "Request Medical Records from Bankhead Chiro Requested" at bounding box center [662, 318] width 394 height 47
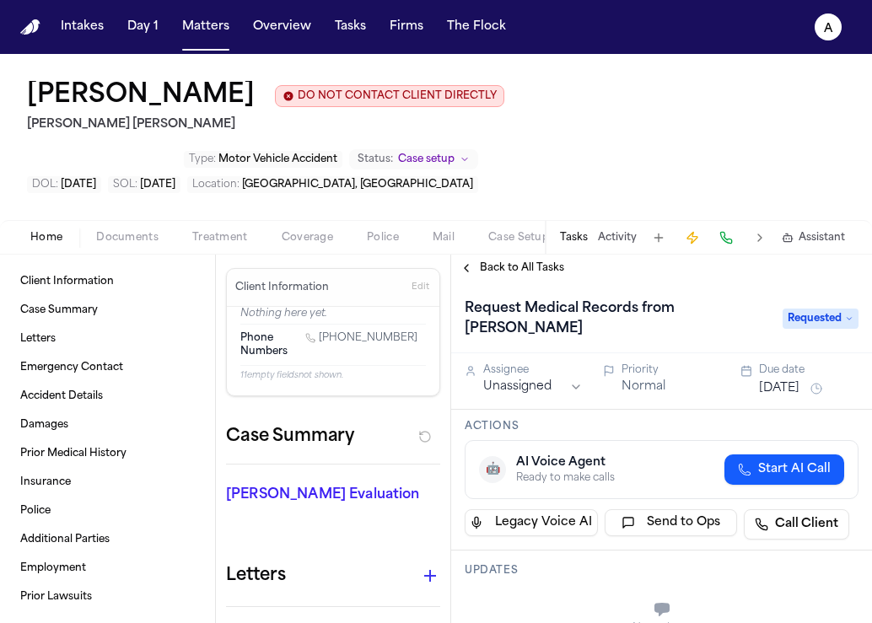
click at [794, 363] on div "Due date" at bounding box center [809, 369] width 100 height 13
click at [794, 380] on button "Aug 15, 2025" at bounding box center [779, 388] width 40 height 17
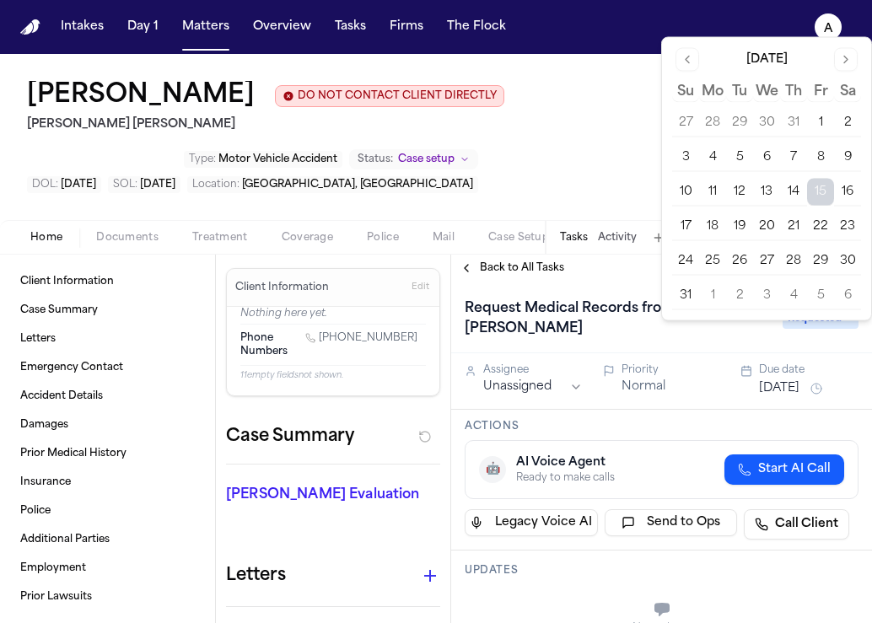
click at [746, 229] on button "19" at bounding box center [739, 226] width 27 height 27
click at [705, 440] on div "🤖 AI Voice Agent Ready to make calls Start AI Call" at bounding box center [662, 469] width 394 height 59
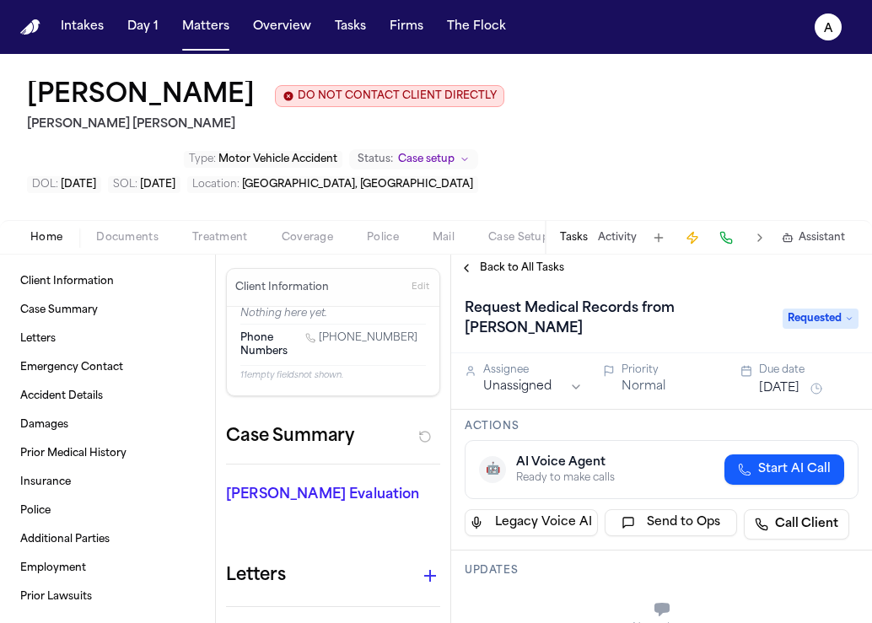
click at [549, 261] on span "Back to All Tasks" at bounding box center [522, 267] width 84 height 13
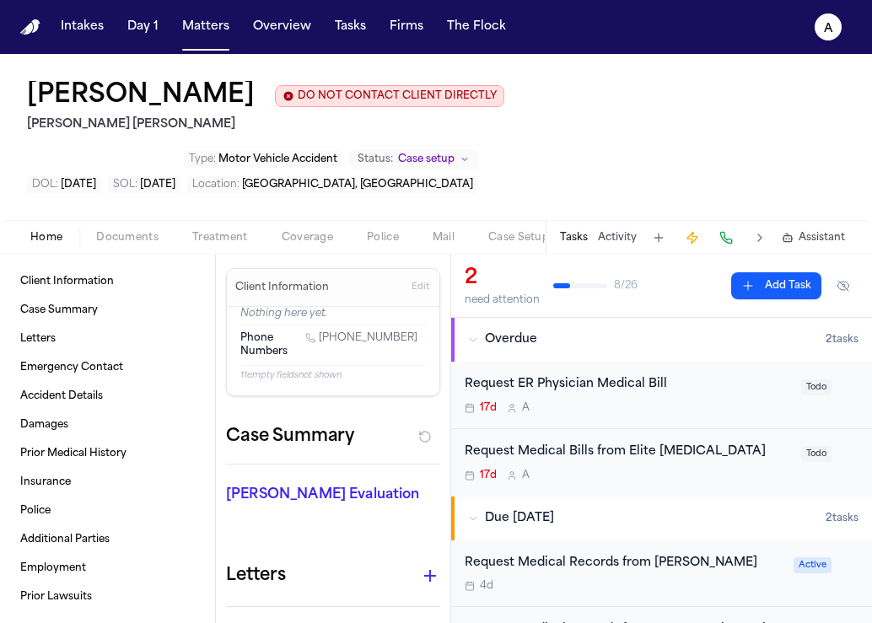
click at [711, 401] on div "17d A" at bounding box center [628, 407] width 326 height 13
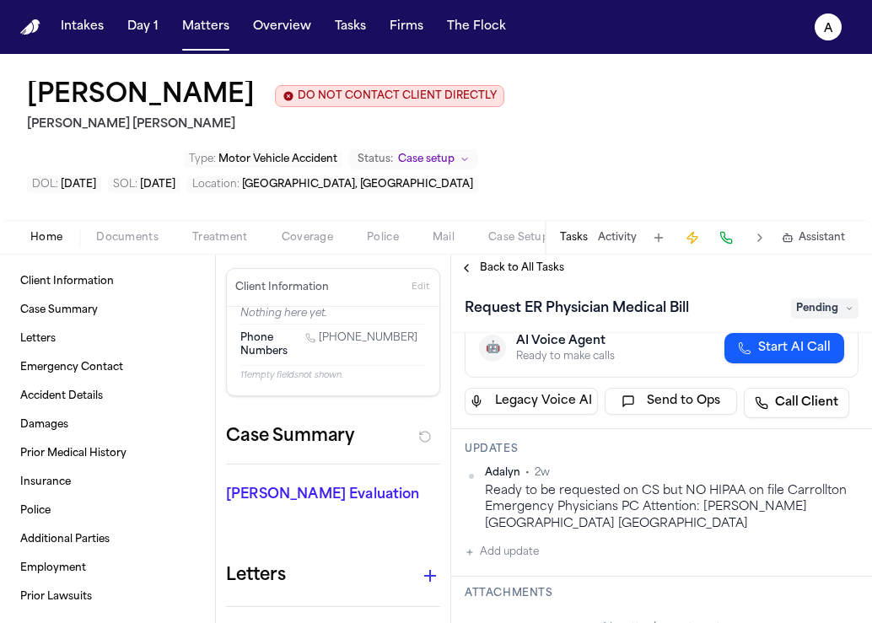
scroll to position [144, 0]
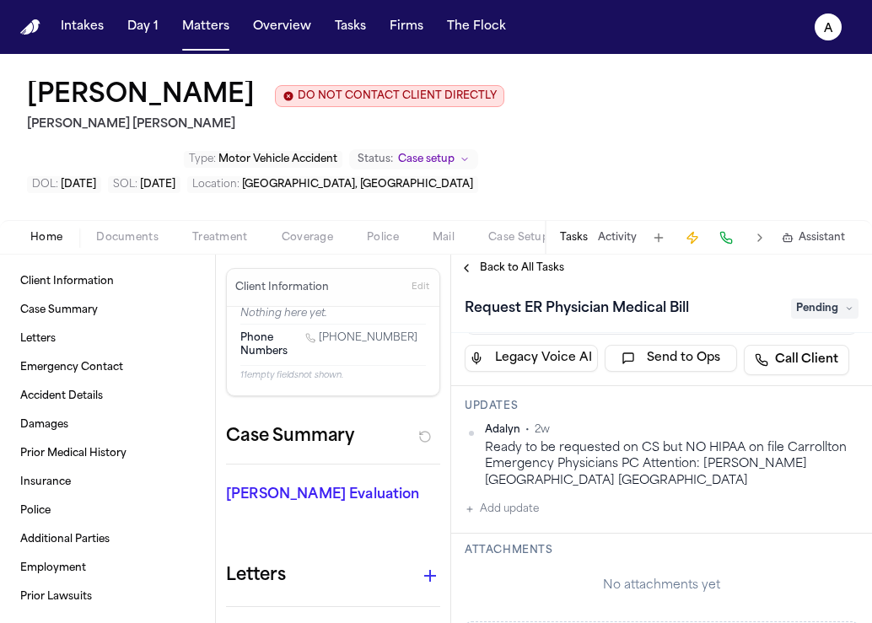
click at [635, 295] on h1 "Request ER Physician Medical Bill" at bounding box center [577, 308] width 238 height 27
drag, startPoint x: 709, startPoint y: 256, endPoint x: 531, endPoint y: 245, distance: 178.2
click at [531, 295] on input "**********" at bounding box center [623, 308] width 316 height 27
type input "*"
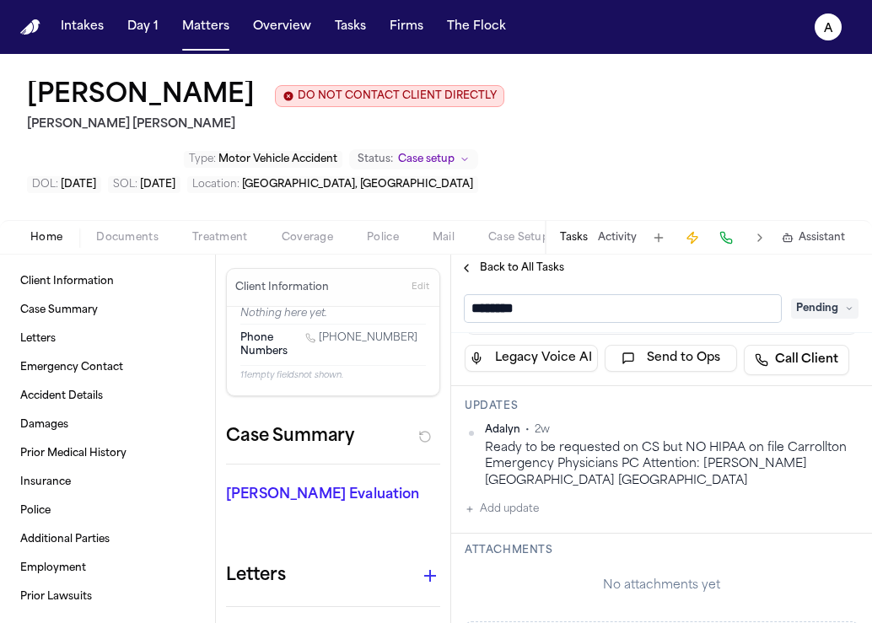
type input "*******"
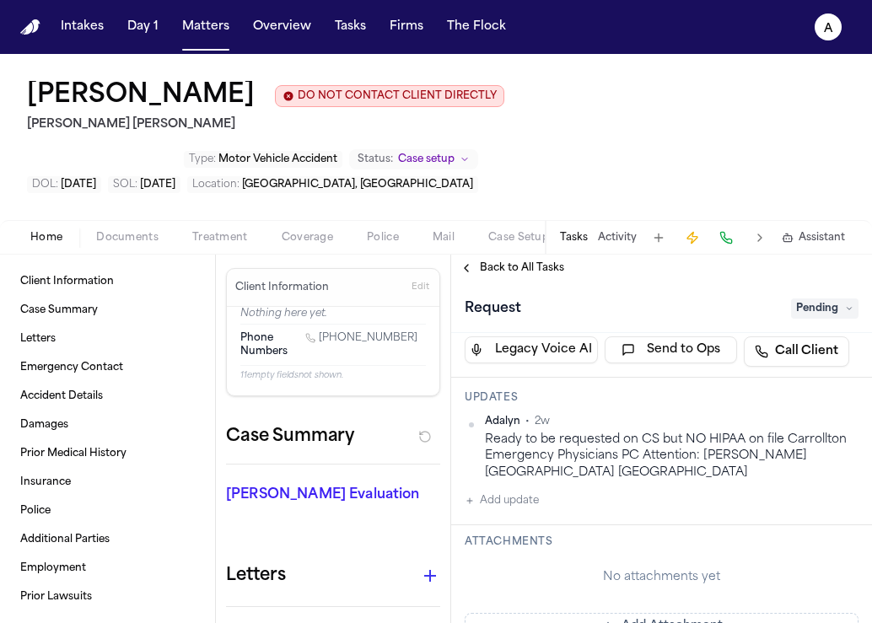
scroll to position [155, 0]
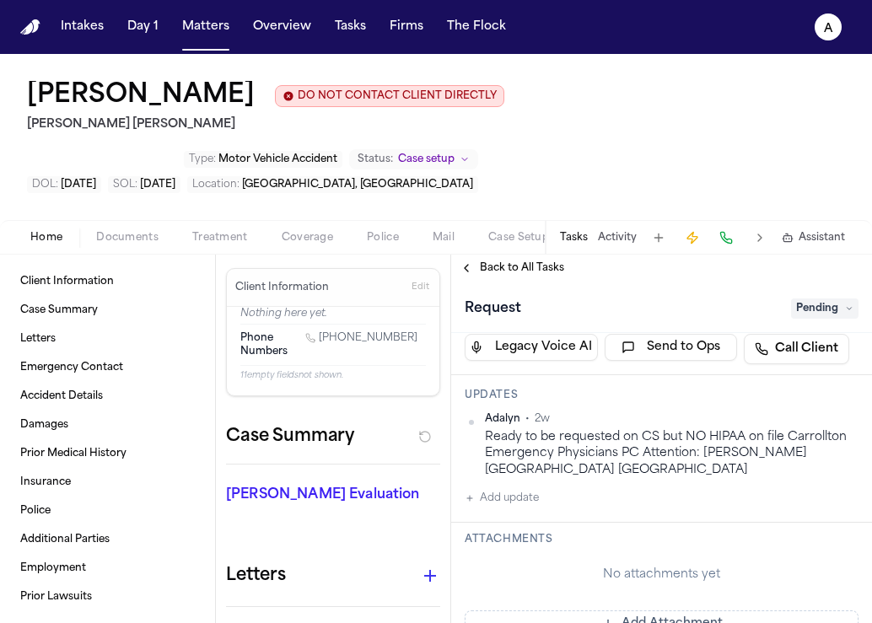
click at [580, 295] on div "Request" at bounding box center [623, 308] width 316 height 27
click at [532, 295] on div "Request" at bounding box center [623, 308] width 316 height 27
click at [516, 295] on h1 "Request" at bounding box center [493, 308] width 70 height 27
type input "**********"
click at [673, 255] on div "Back to All Tasks" at bounding box center [661, 268] width 421 height 27
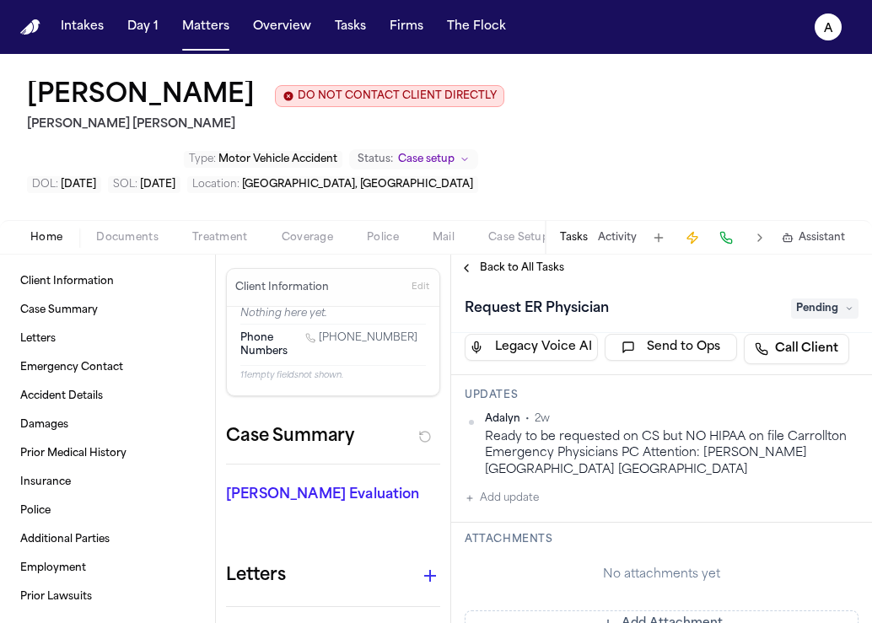
click at [536, 261] on span "Back to All Tasks" at bounding box center [522, 267] width 84 height 13
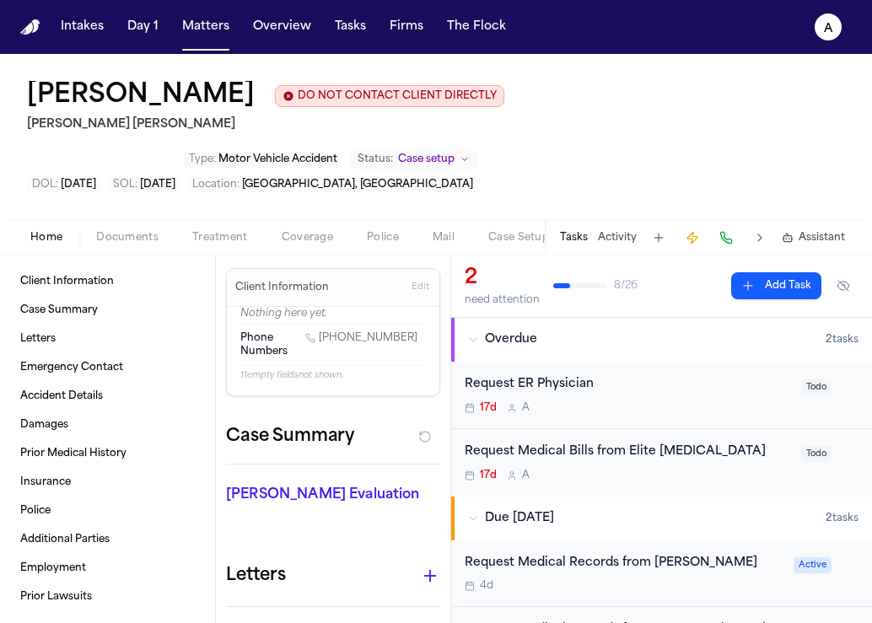
click at [783, 272] on button "Add Task" at bounding box center [776, 285] width 90 height 27
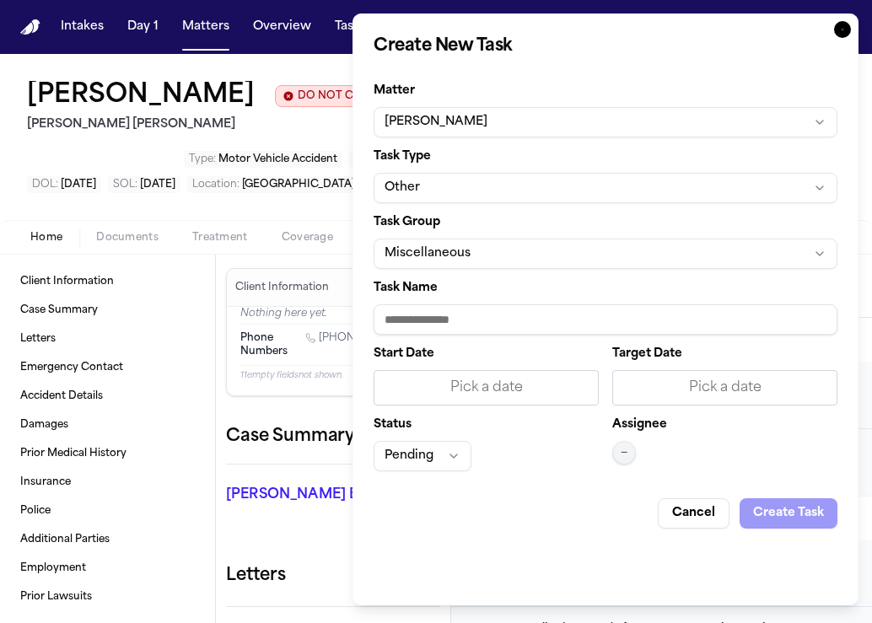
click at [520, 262] on button "Miscellaneous" at bounding box center [606, 254] width 464 height 30
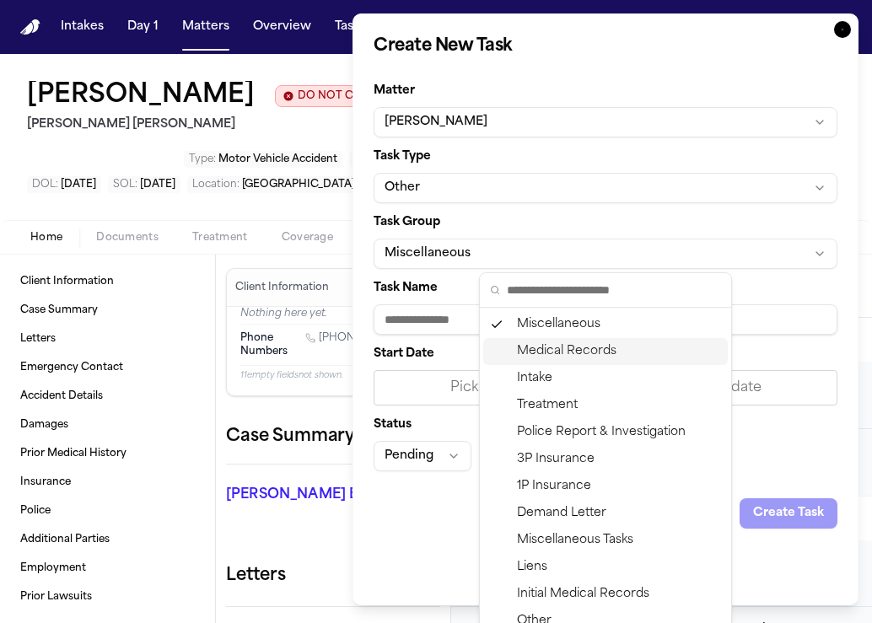
click at [622, 352] on div "Medical Records" at bounding box center [605, 351] width 245 height 27
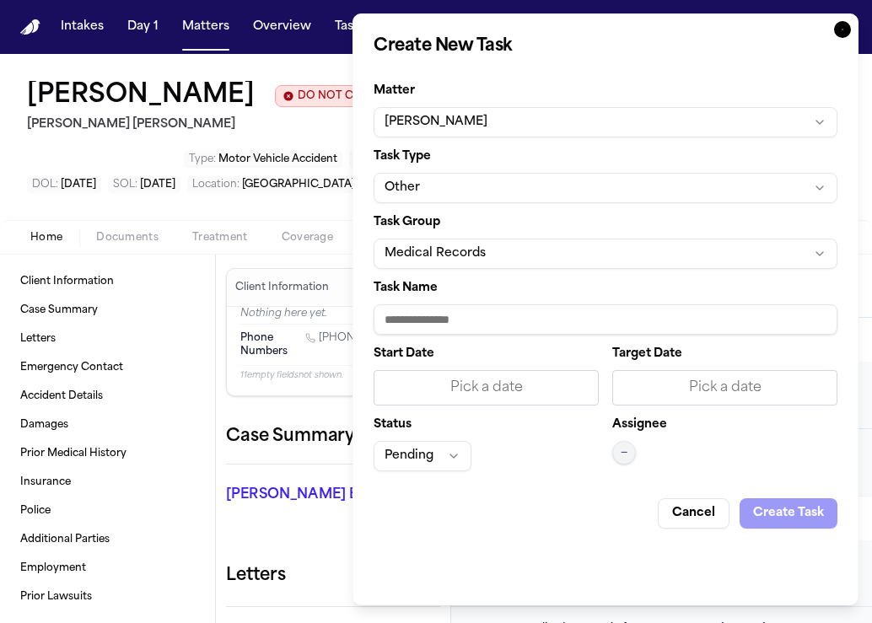
click at [504, 295] on div "Task Name" at bounding box center [606, 309] width 464 height 52
click at [507, 322] on input "Task Name" at bounding box center [606, 319] width 464 height 30
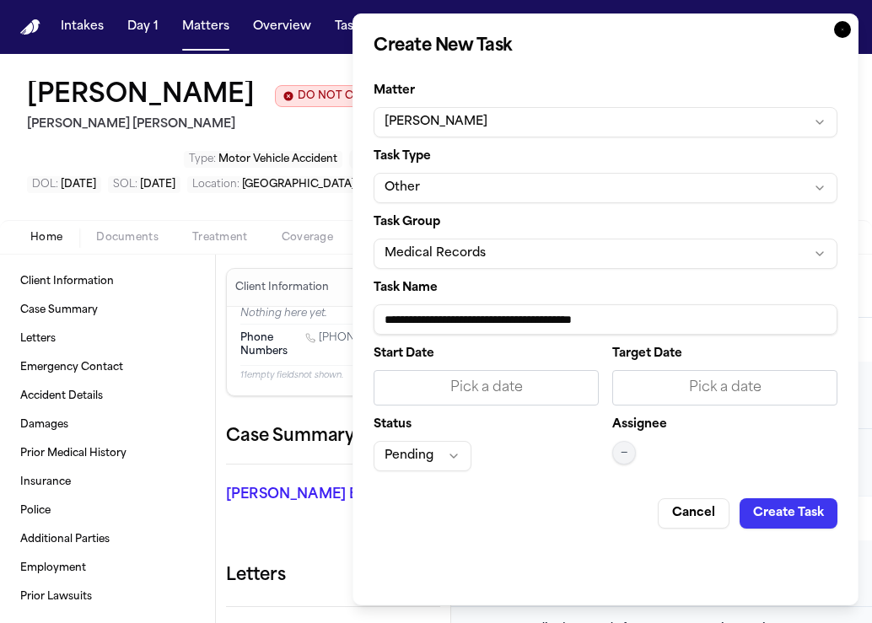
type input "**********"
click at [496, 389] on div "Pick a date" at bounding box center [486, 388] width 203 height 20
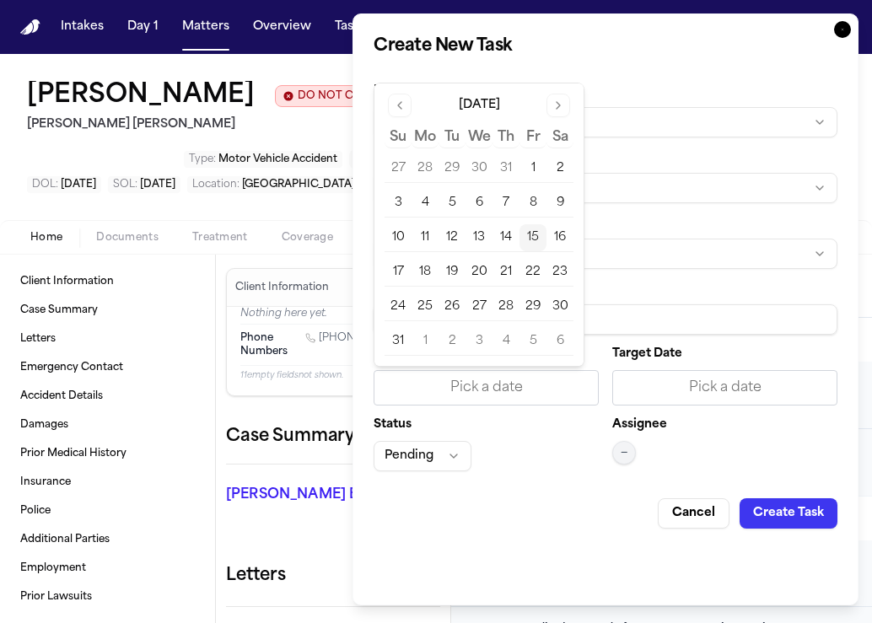
click at [541, 239] on button "15" at bounding box center [532, 237] width 27 height 27
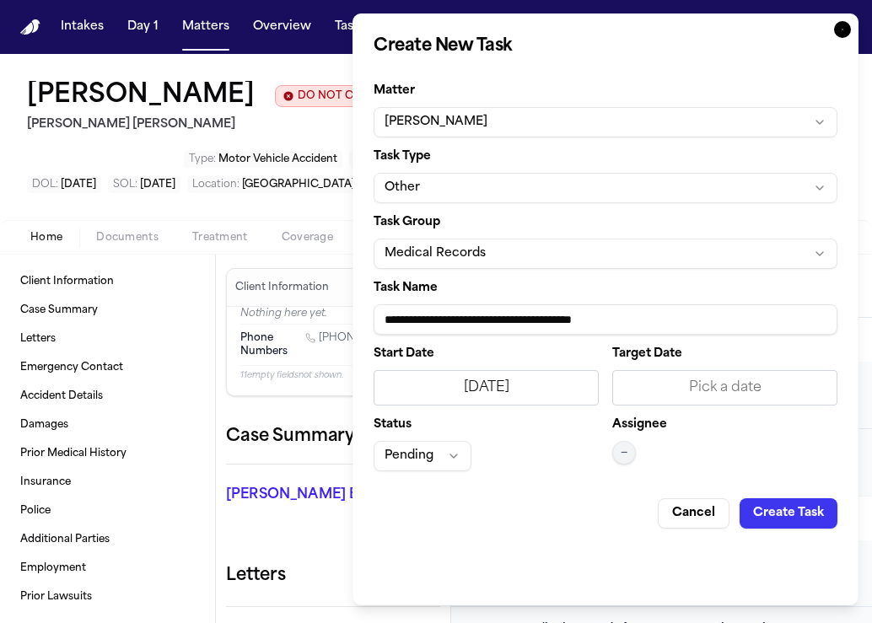
click at [670, 388] on div "Pick a date" at bounding box center [724, 388] width 203 height 20
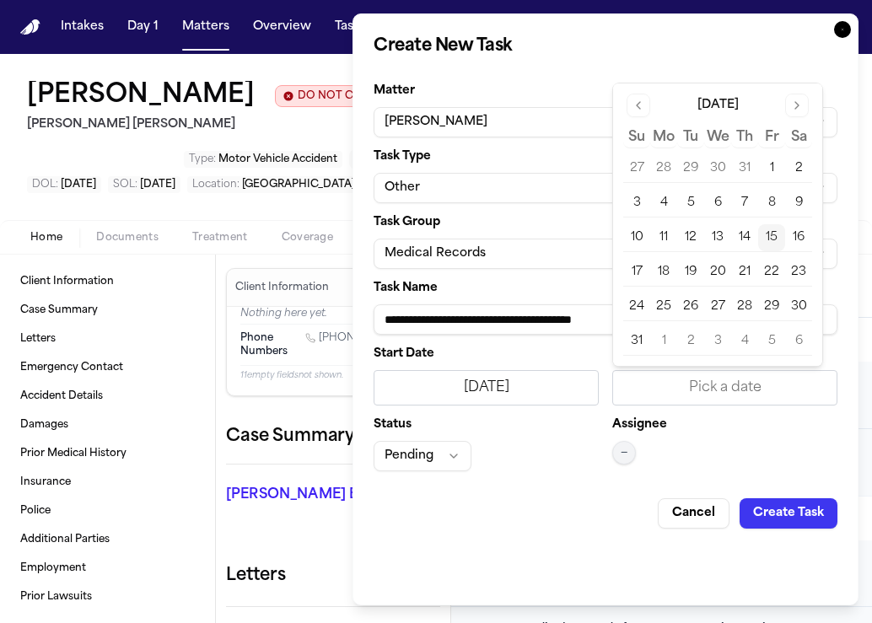
click at [778, 237] on button "15" at bounding box center [771, 237] width 27 height 27
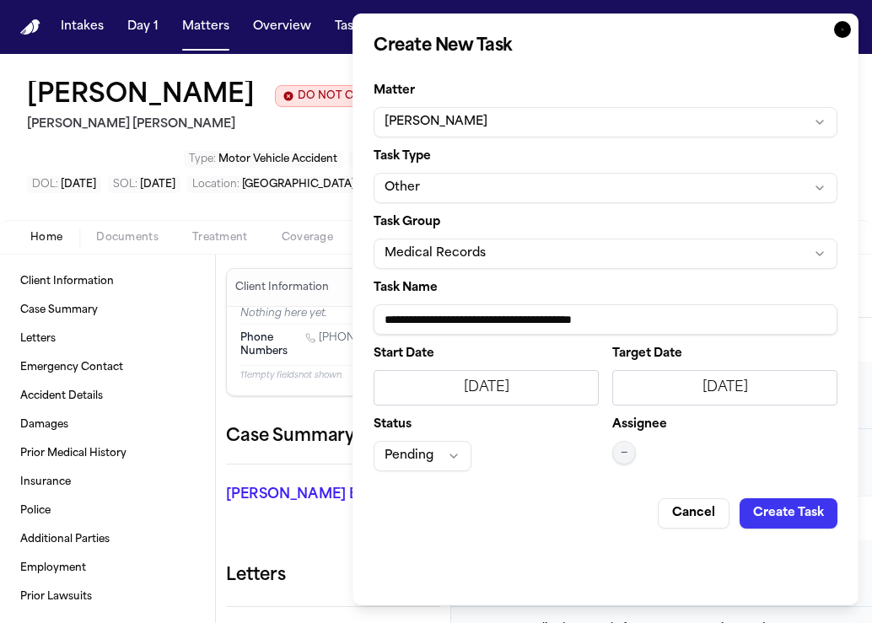
click at [439, 452] on button "Pending" at bounding box center [423, 456] width 98 height 30
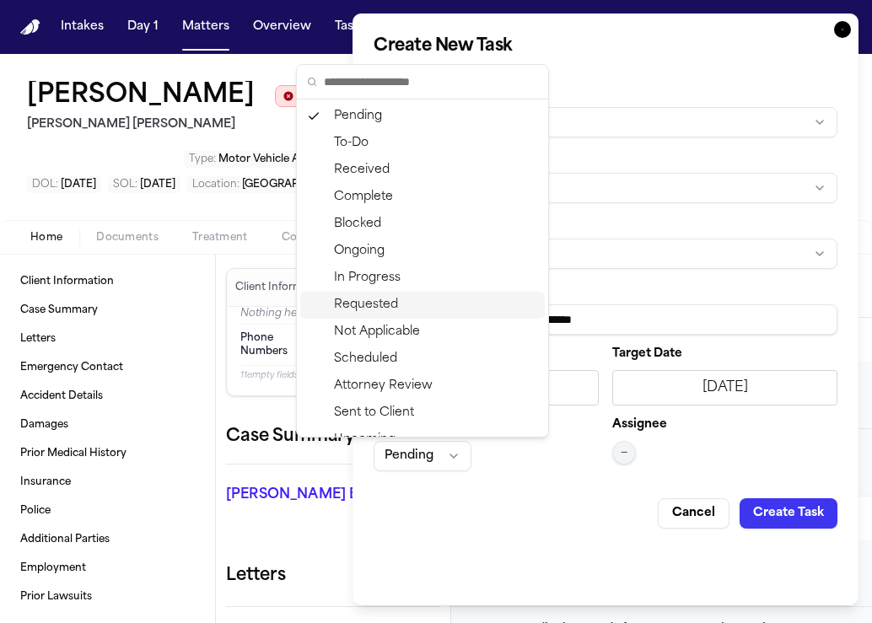
click at [385, 308] on div "Requested" at bounding box center [422, 305] width 245 height 27
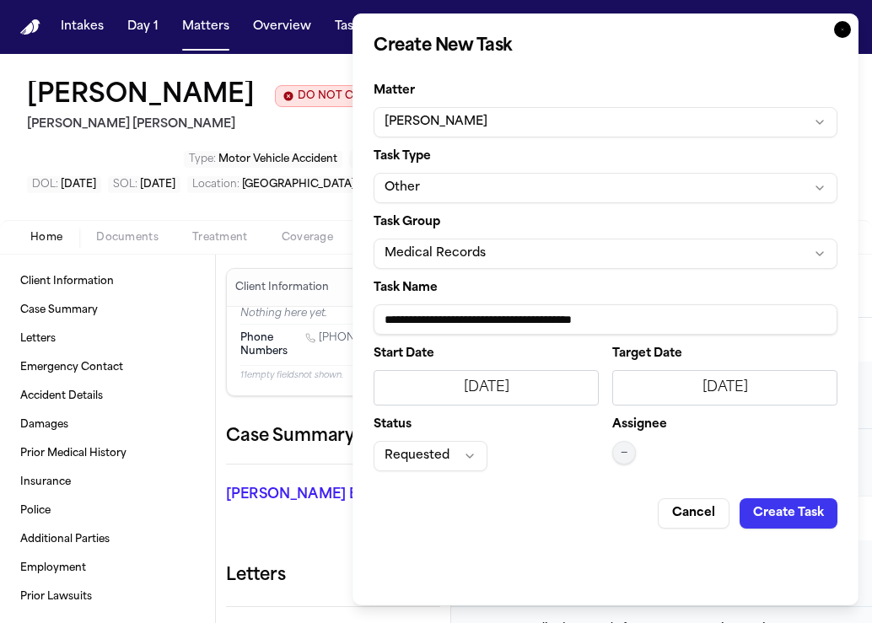
click at [620, 454] on button "—" at bounding box center [624, 453] width 24 height 24
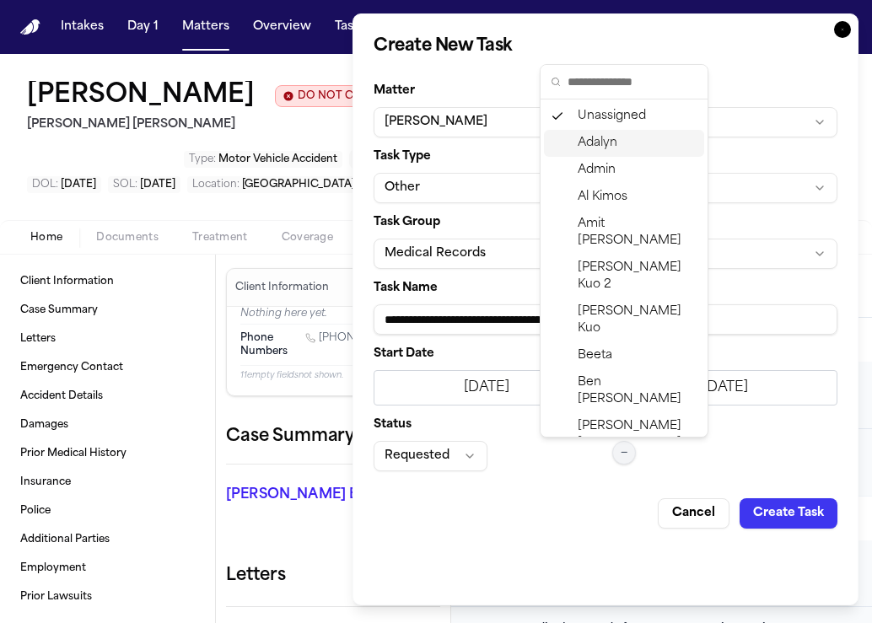
click at [624, 137] on div "Adalyn" at bounding box center [624, 143] width 160 height 27
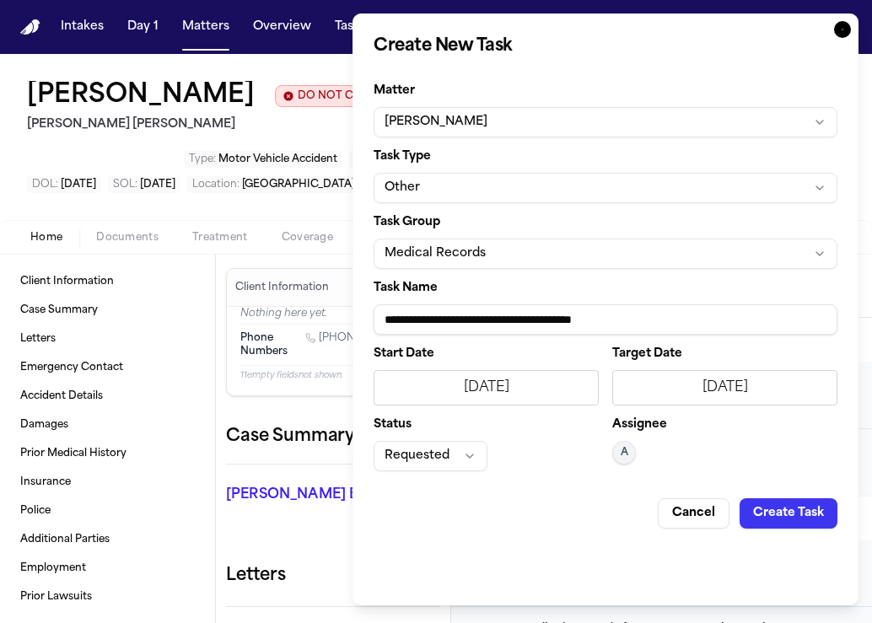
click at [797, 514] on button "Create Task" at bounding box center [789, 513] width 98 height 30
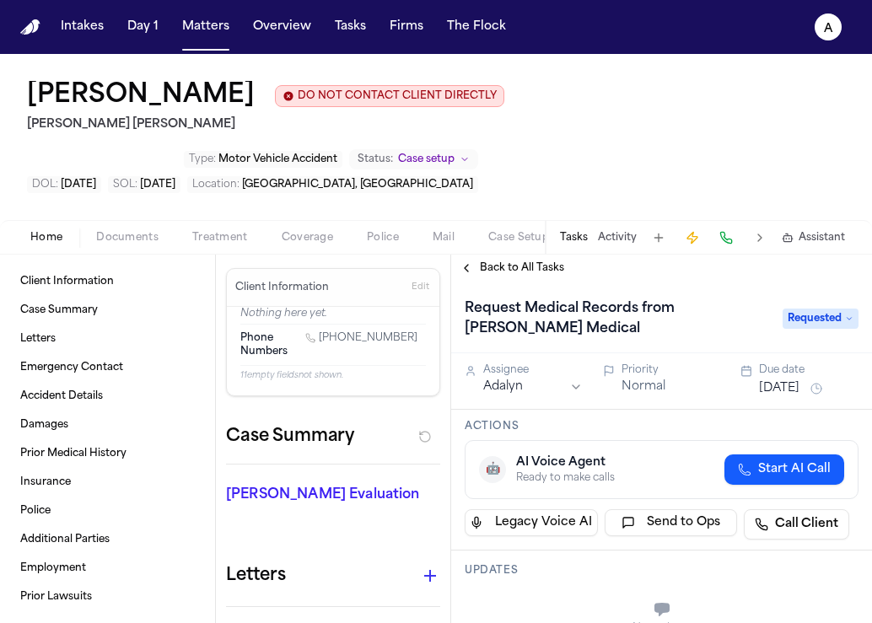
click at [509, 220] on div "Home Documents Treatment Coverage Police Mail Case Setup Demand Workspaces Arti…" at bounding box center [436, 237] width 872 height 34
click at [519, 261] on span "Back to All Tasks" at bounding box center [522, 267] width 84 height 13
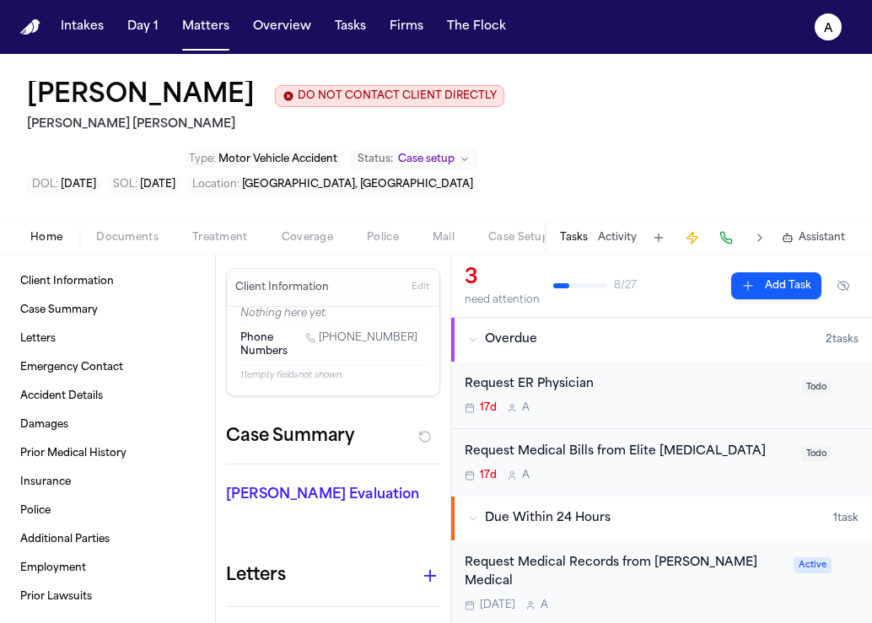
click at [647, 375] on div "Request ER Physician 17d A" at bounding box center [628, 395] width 326 height 40
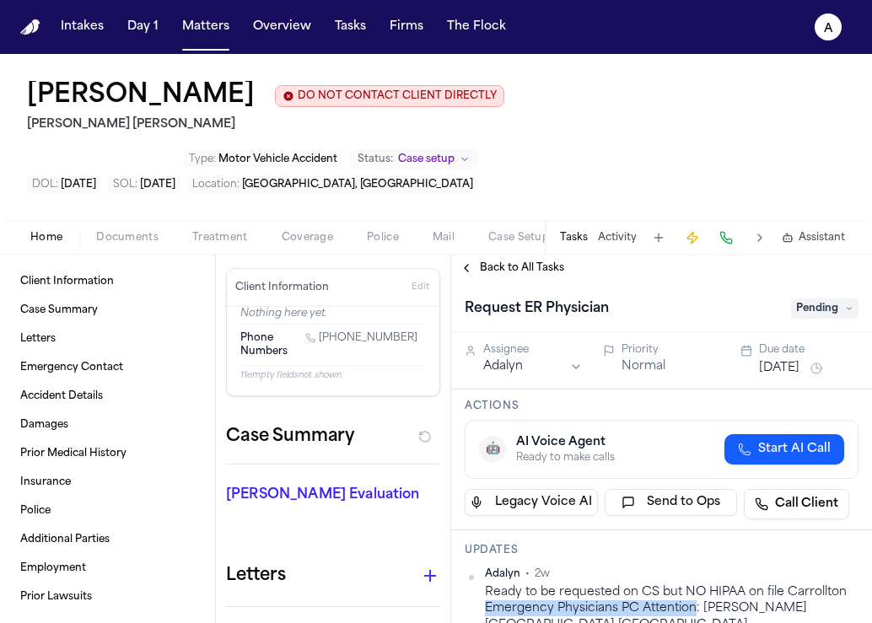
drag, startPoint x: 694, startPoint y: 554, endPoint x: 476, endPoint y: 547, distance: 218.5
click at [476, 568] on div "Adalyn • 2w Ready to be requested on CS but NO HIPAA on file Carrollton Emergen…" at bounding box center [662, 601] width 394 height 66
copy div "Emergency Physicians PC Attention"
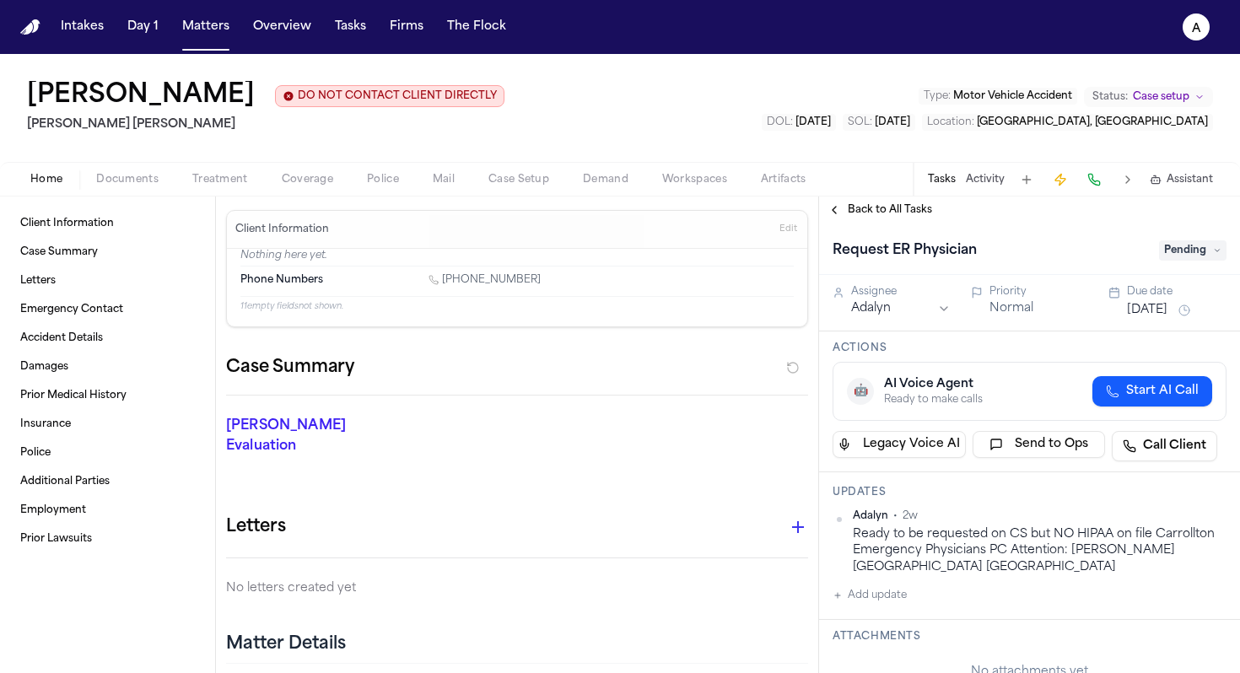
click at [1073, 560] on div "Ready to be requested on CS but NO HIPAA on file Carrollton Emergency Physician…" at bounding box center [1040, 550] width 374 height 49
drag, startPoint x: 1066, startPoint y: 553, endPoint x: 1117, endPoint y: 605, distance: 72.2
click at [1119, 605] on div "Adalyn • 2w Ready to be requested on CS but NO HIPAA on file Carrollton Emergen…" at bounding box center [1029, 557] width 394 height 96
click at [1136, 583] on div "Adalyn • 2w Ready to be requested on CS but NO HIPAA on file Carrollton Emergen…" at bounding box center [1029, 557] width 394 height 96
drag, startPoint x: 1068, startPoint y: 553, endPoint x: 1102, endPoint y: 566, distance: 36.0
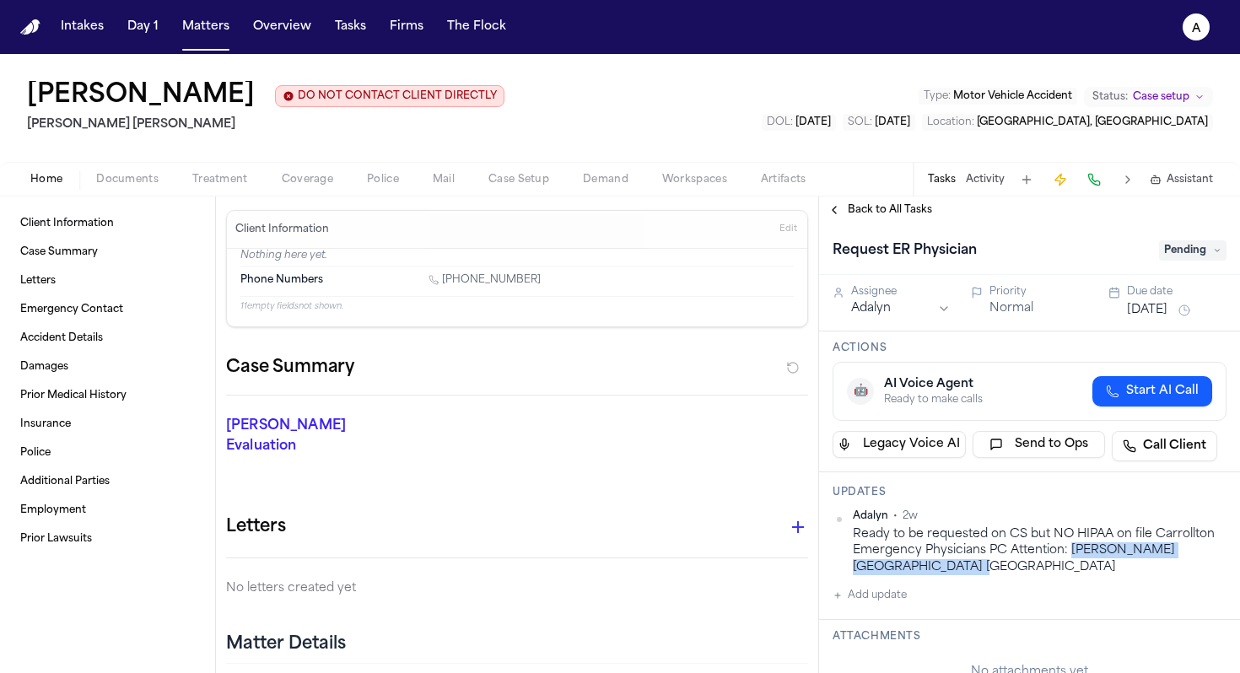
click at [1103, 567] on div "Ready to be requested on CS but NO HIPAA on file Carrollton Emergency Physician…" at bounding box center [1040, 550] width 374 height 49
copy div "Tanner Medical Center Villa Rica"
click at [1051, 616] on div "Updates Adalyn • 2w Ready to be requested on CS but NO HIPAA on file Carrollton…" at bounding box center [1029, 546] width 421 height 148
drag, startPoint x: 966, startPoint y: 559, endPoint x: 885, endPoint y: 563, distance: 80.2
click at [885, 563] on div "Ready to be requested on CS but NO HIPAA on file Carrollton Emergency Physician…" at bounding box center [1040, 550] width 374 height 49
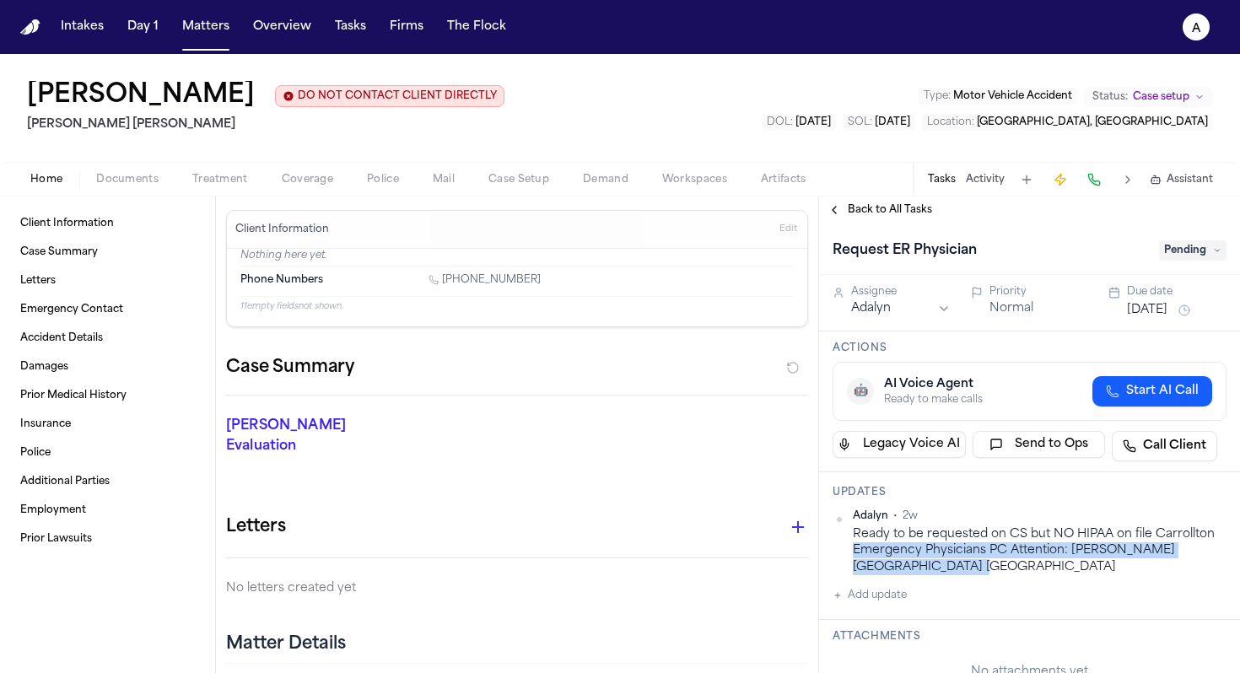
drag, startPoint x: 948, startPoint y: 567, endPoint x: 837, endPoint y: 546, distance: 112.3
click at [837, 546] on div "Adalyn • 2w Ready to be requested on CS but NO HIPAA on file Carrollton Emergen…" at bounding box center [1029, 542] width 394 height 66
copy div "Emergency Physicians PC Attention: Tanner Medical Center Villa Rica"
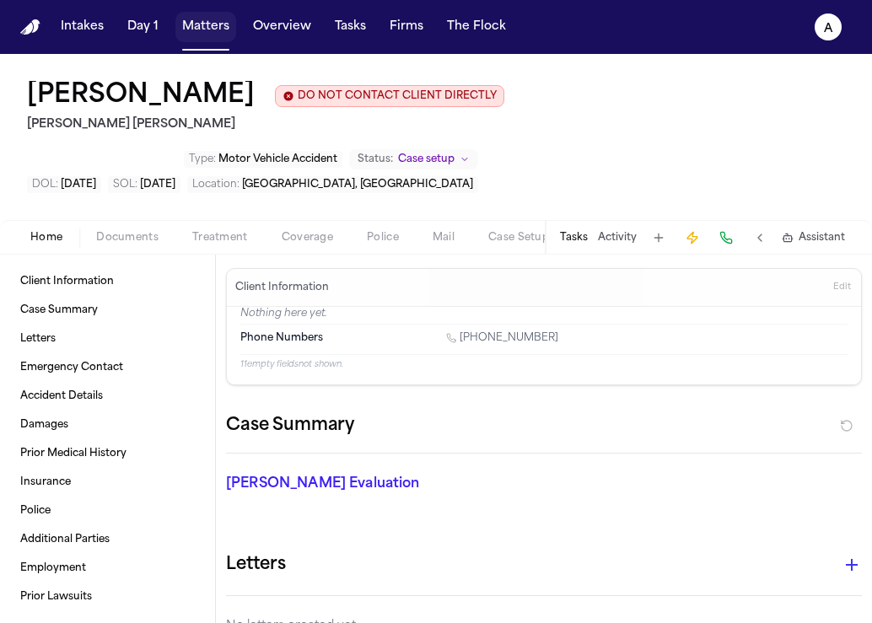
click at [216, 34] on button "Matters" at bounding box center [205, 27] width 61 height 30
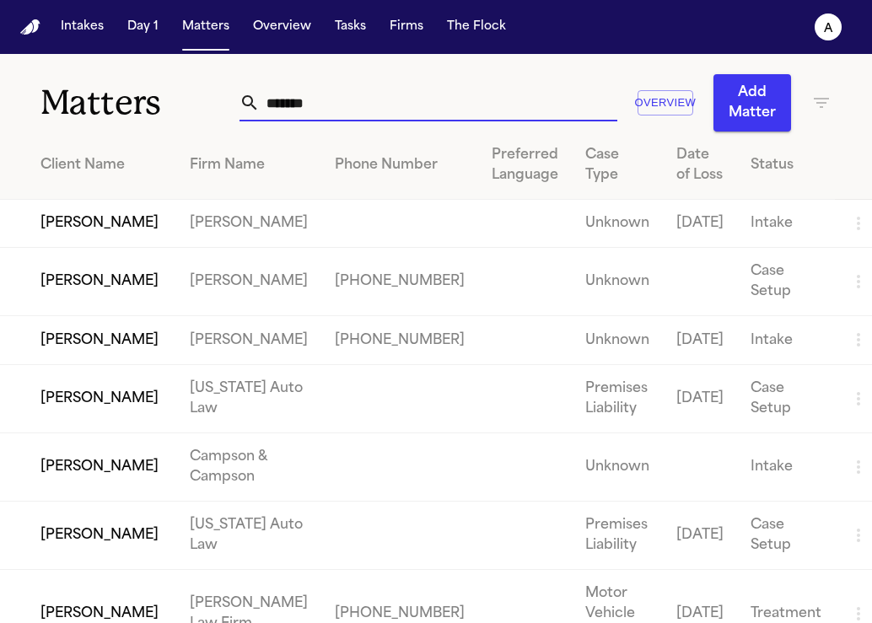
drag, startPoint x: 347, startPoint y: 100, endPoint x: 142, endPoint y: 87, distance: 205.4
click at [142, 87] on div "Matters ******* Overview Add Matter" at bounding box center [436, 93] width 872 height 78
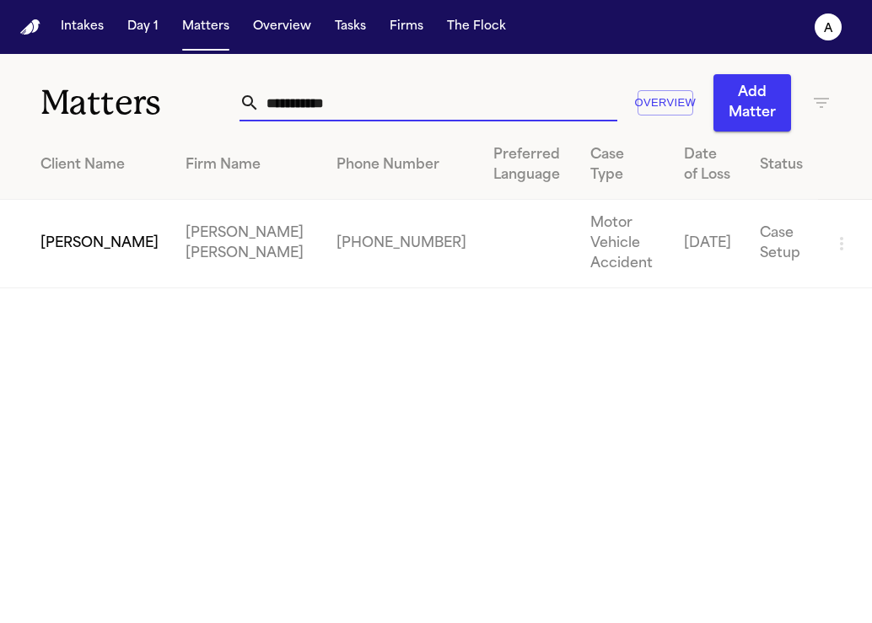
type input "**********"
click at [86, 228] on td "[PERSON_NAME]" at bounding box center [86, 244] width 172 height 89
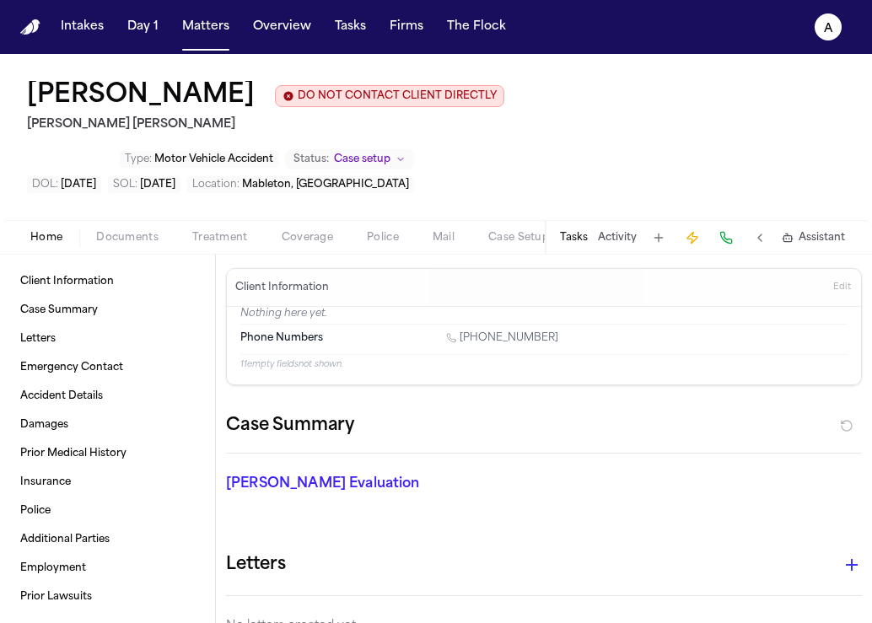
click at [575, 231] on button "Tasks" at bounding box center [574, 237] width 28 height 13
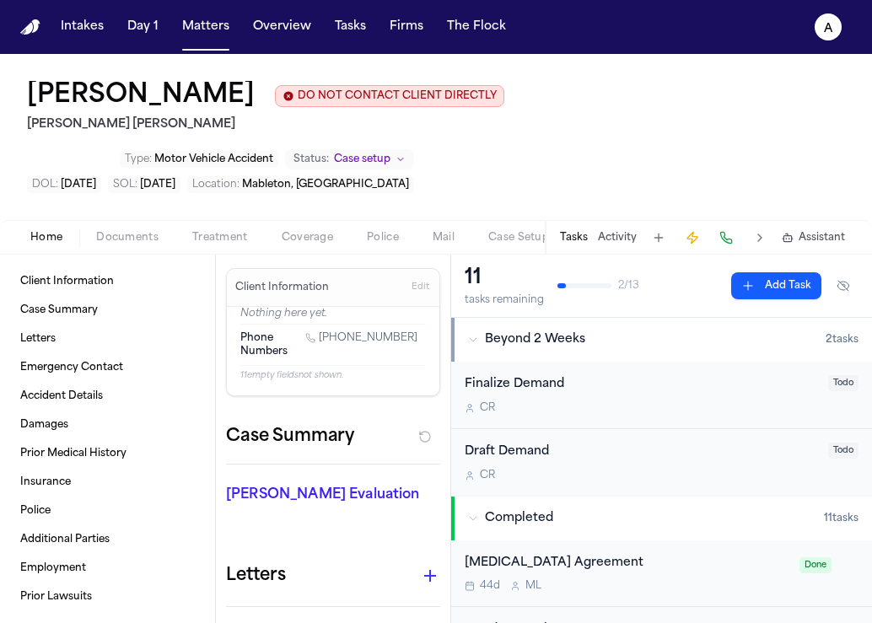
click at [665, 226] on button at bounding box center [659, 238] width 24 height 24
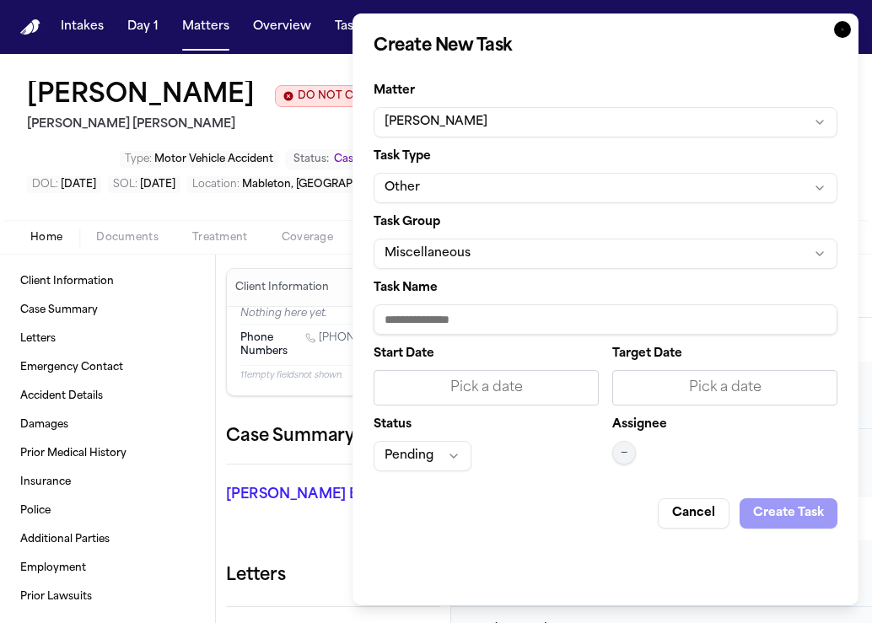
click at [568, 267] on button "Miscellaneous" at bounding box center [606, 254] width 464 height 30
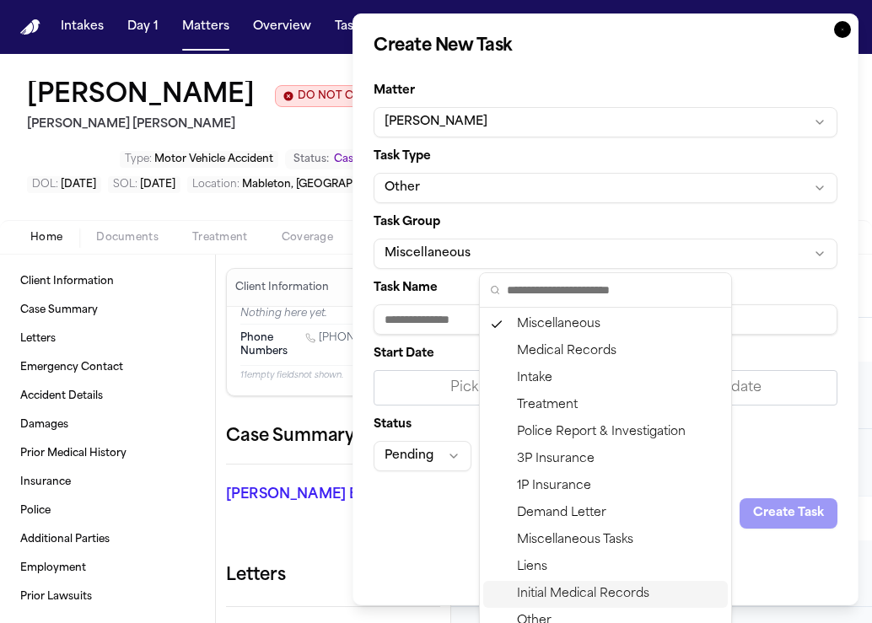
drag, startPoint x: 574, startPoint y: 598, endPoint x: 605, endPoint y: 414, distance: 186.3
click at [606, 415] on div "Miscellaneous Medical Records Intake Treatment Police Report & Investigation 3P…" at bounding box center [605, 473] width 245 height 324
click at [600, 344] on div "Medical Records" at bounding box center [605, 351] width 245 height 27
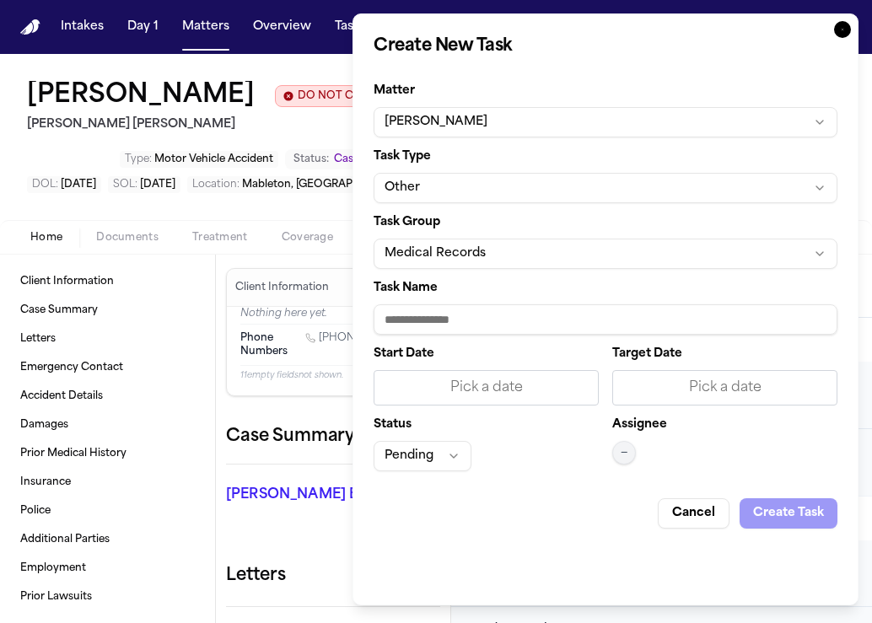
click at [484, 323] on input "Task Name" at bounding box center [606, 319] width 464 height 30
click at [617, 321] on input "**********" at bounding box center [606, 319] width 464 height 30
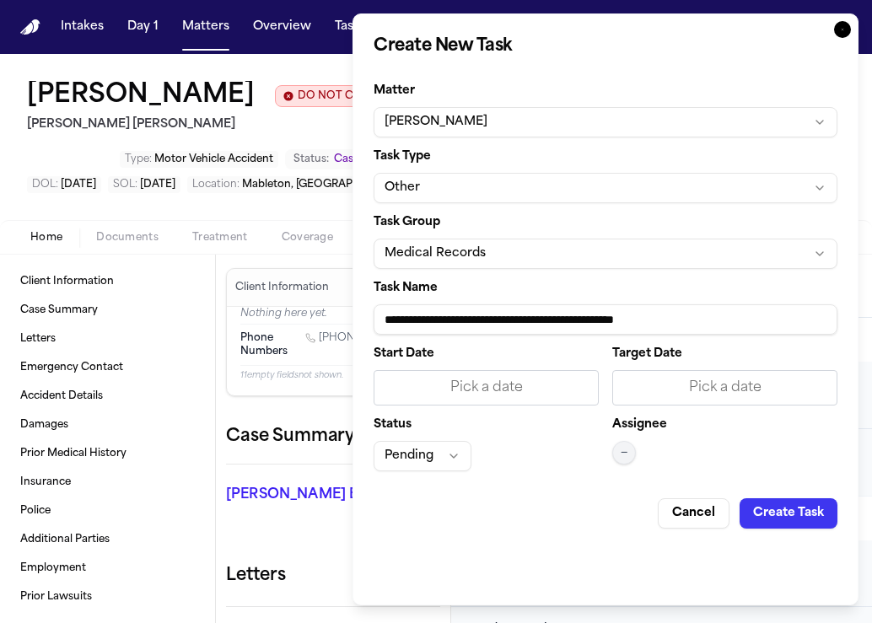
type input "**********"
click at [794, 508] on button "Create Task" at bounding box center [789, 513] width 98 height 30
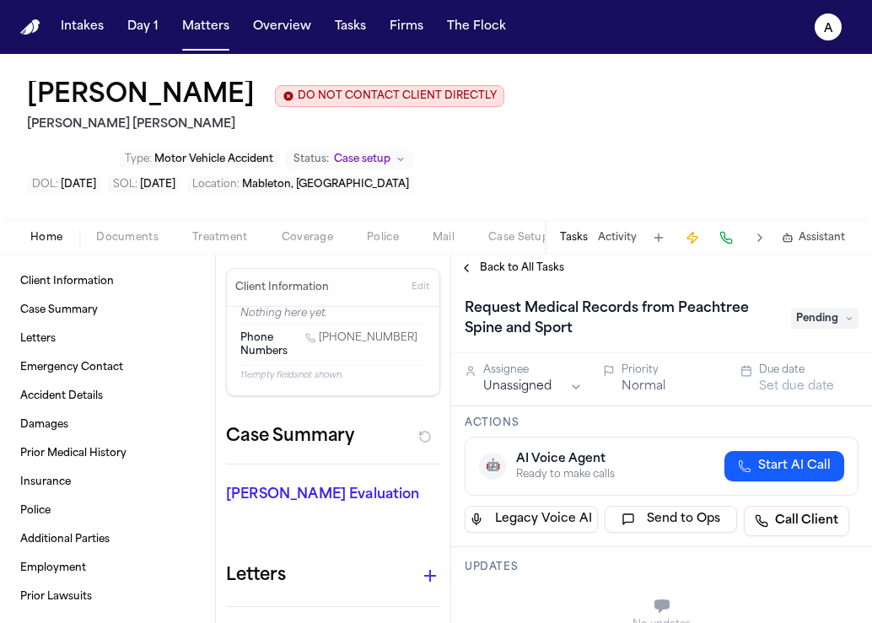
click at [810, 309] on span "Pending" at bounding box center [824, 319] width 67 height 20
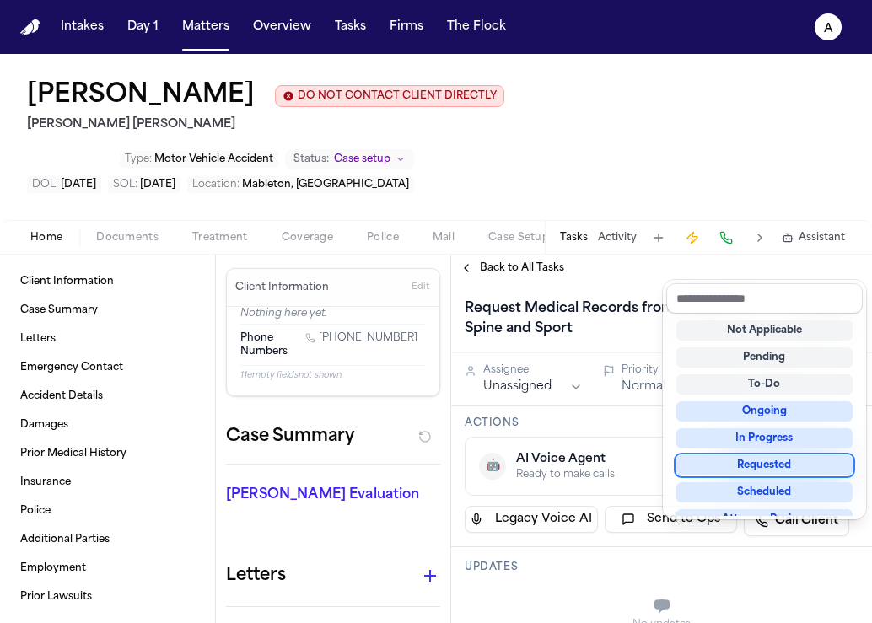
click at [766, 468] on div "Requested" at bounding box center [764, 465] width 176 height 20
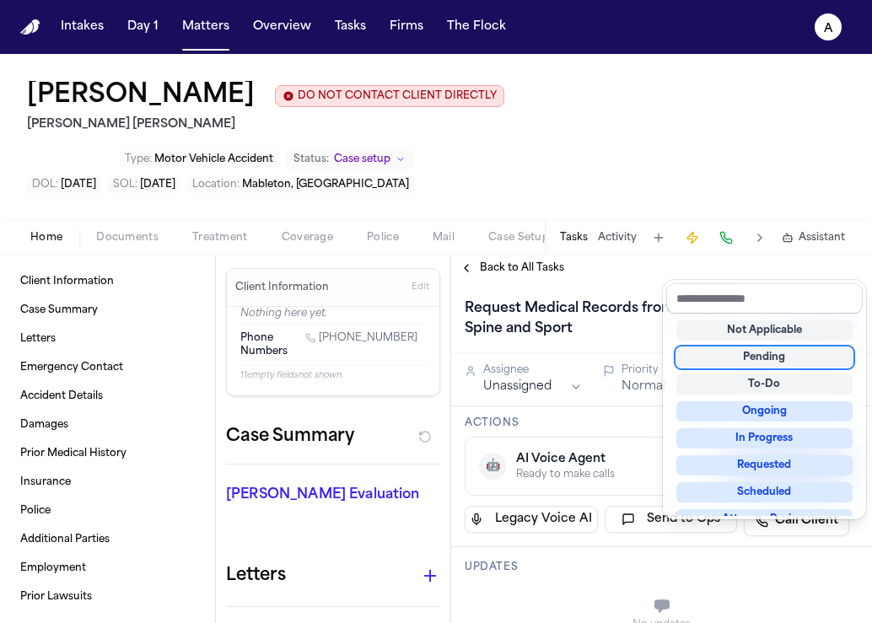
click at [719, 255] on div "Back to All Tasks Request Medical Records from Peachtree Spine and Sport Reques…" at bounding box center [661, 439] width 421 height 369
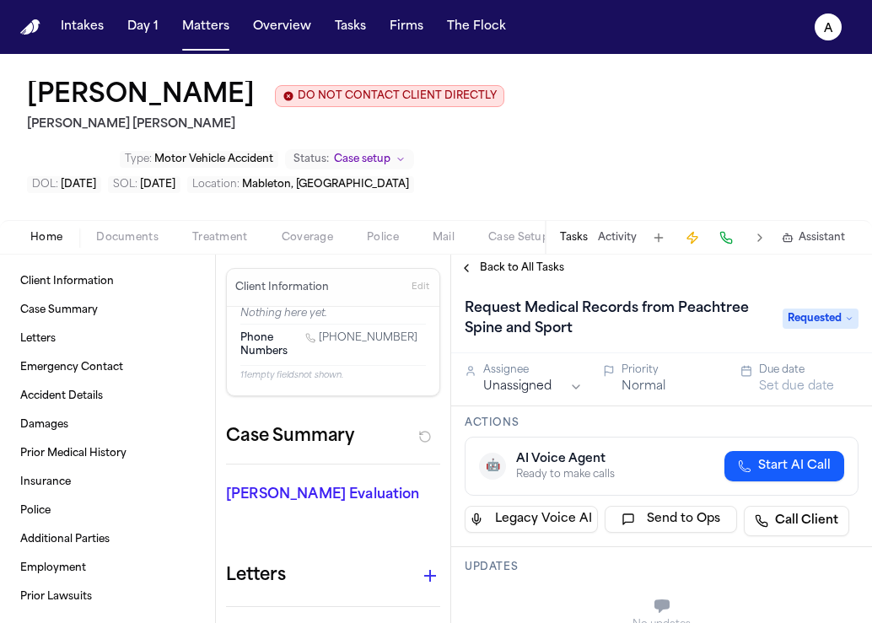
click at [773, 379] on button "Set due date" at bounding box center [796, 387] width 75 height 17
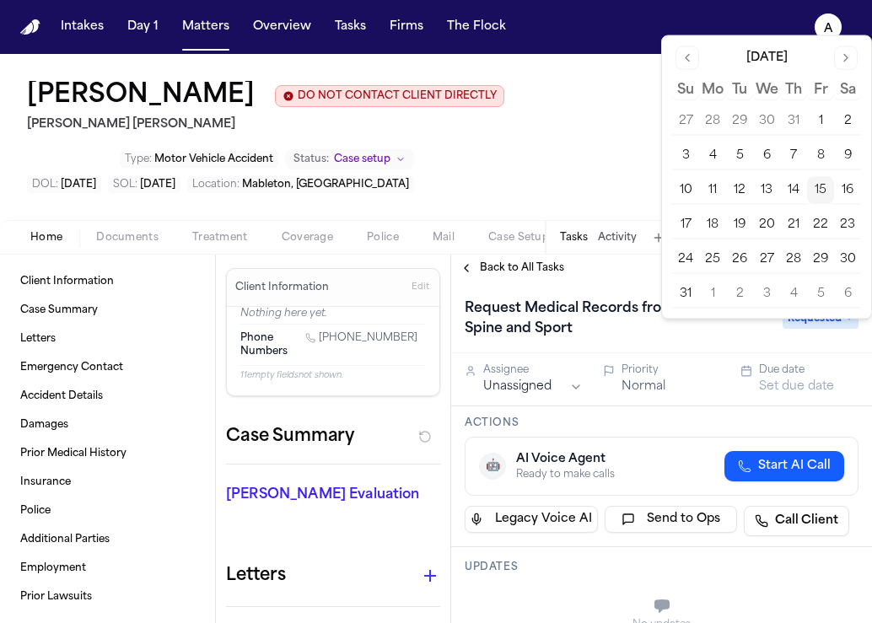
click at [751, 224] on button "19" at bounding box center [739, 225] width 27 height 27
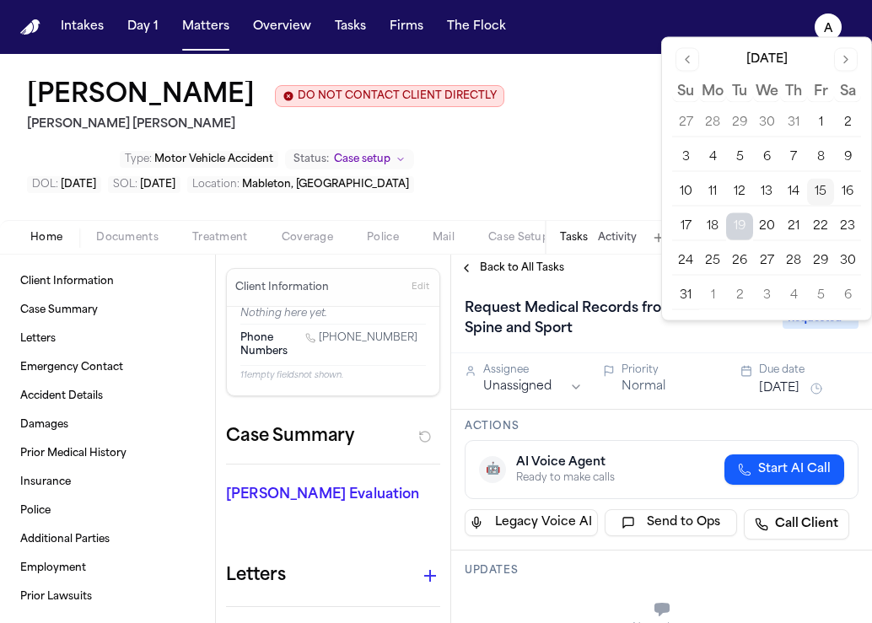
click at [681, 440] on div "🤖 AI Voice Agent Ready to make calls Start AI Call" at bounding box center [662, 469] width 394 height 59
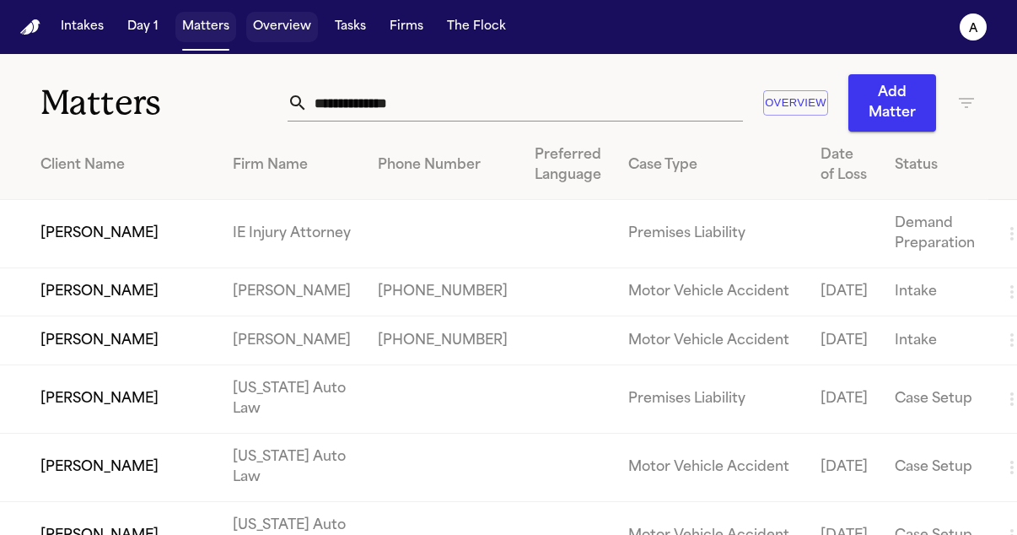
click at [292, 39] on button "Overview" at bounding box center [282, 27] width 72 height 30
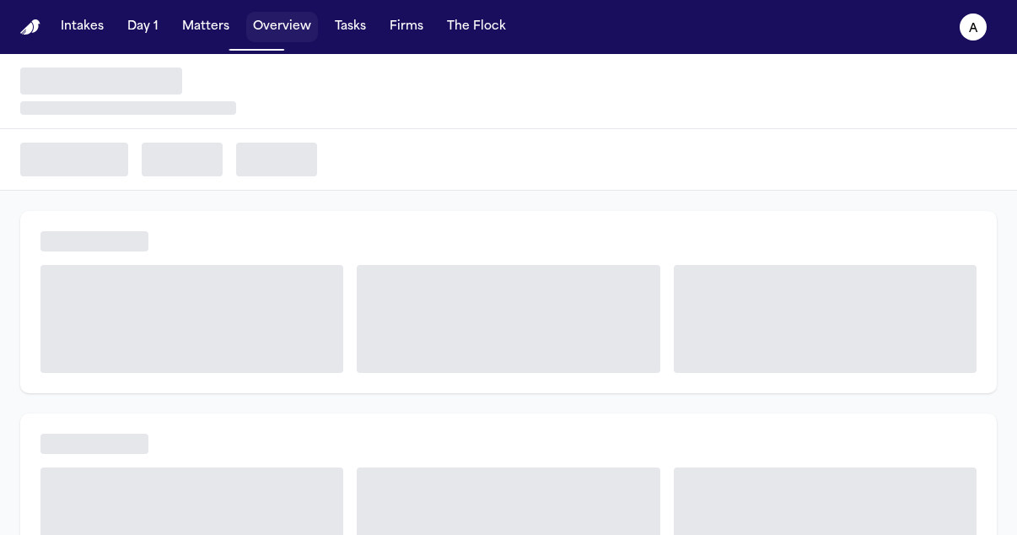
click at [284, 36] on button "Overview" at bounding box center [282, 27] width 72 height 30
click at [218, 31] on button "Matters" at bounding box center [205, 27] width 61 height 30
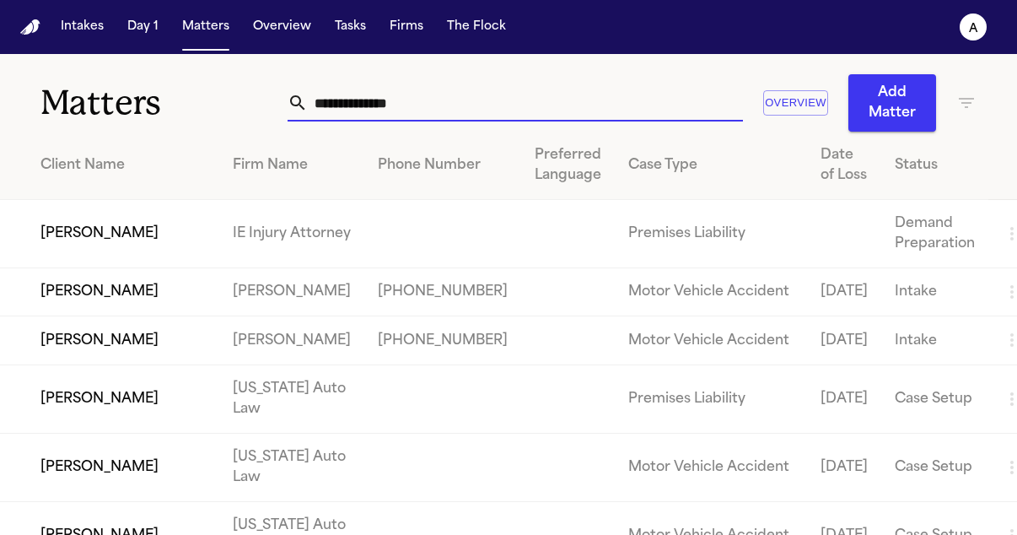
click at [419, 106] on input "text" at bounding box center [525, 102] width 435 height 37
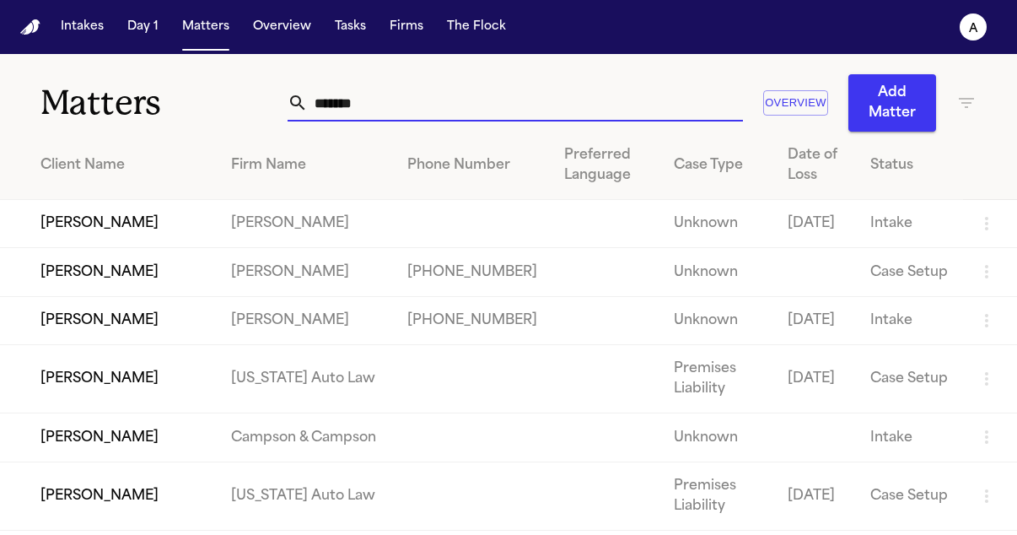
drag, startPoint x: 438, startPoint y: 106, endPoint x: 85, endPoint y: 89, distance: 352.9
click at [85, 89] on div "Matters ******* Overview Add Matter" at bounding box center [508, 93] width 1017 height 78
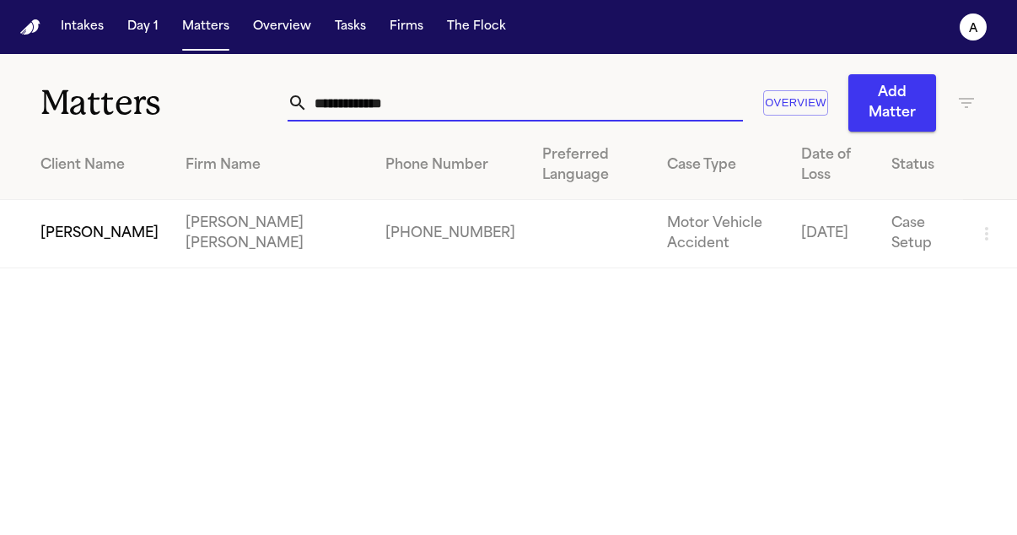
type input "**********"
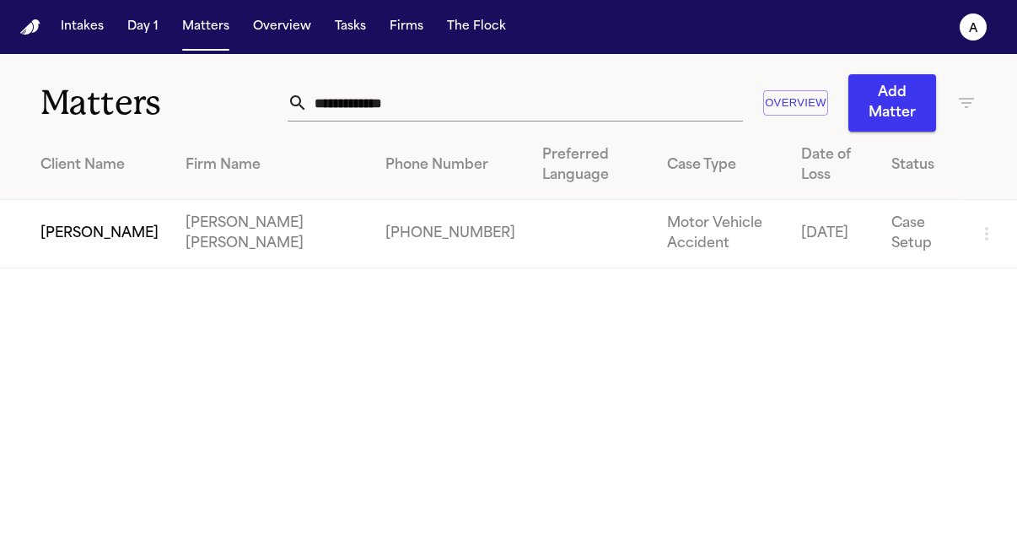
click at [172, 220] on td "[PERSON_NAME] [PERSON_NAME]" at bounding box center [272, 234] width 200 height 68
click at [372, 207] on td "[PHONE_NUMBER]" at bounding box center [450, 234] width 157 height 68
click at [111, 204] on td "[PERSON_NAME]" at bounding box center [86, 234] width 172 height 68
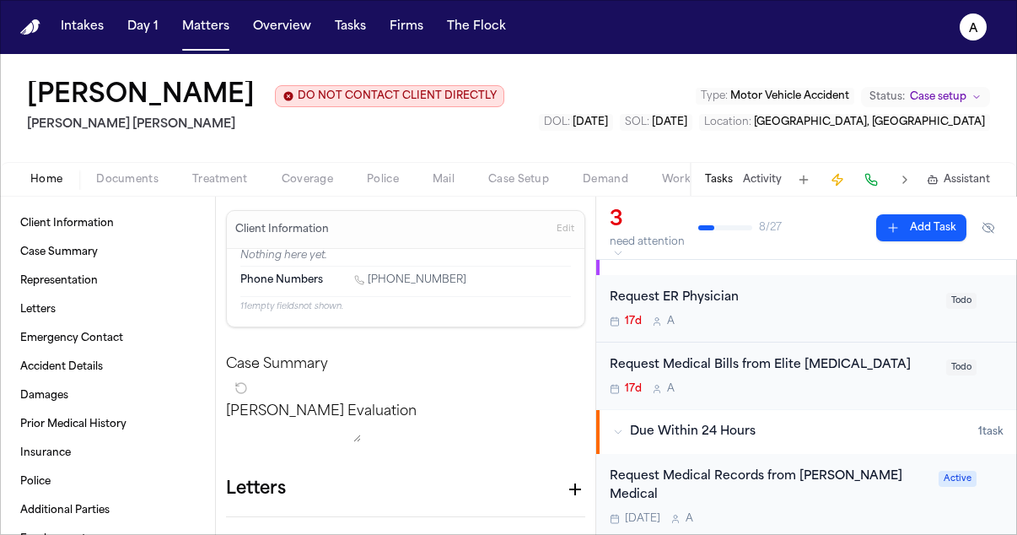
scroll to position [38, 0]
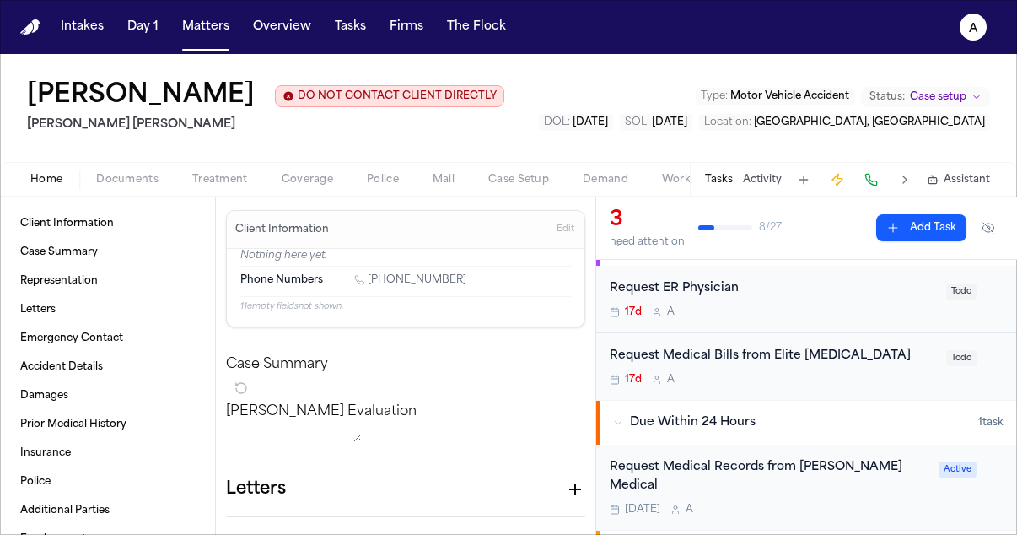
click at [878, 373] on div "Request Medical Bills from Elite [MEDICAL_DATA] 17d A" at bounding box center [773, 367] width 326 height 40
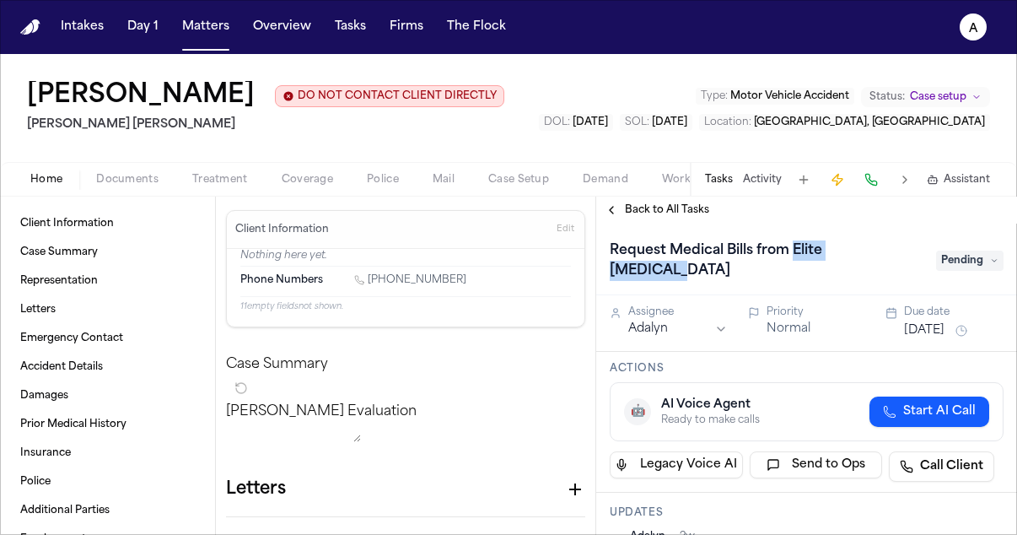
drag, startPoint x: 908, startPoint y: 256, endPoint x: 792, endPoint y: 255, distance: 116.4
click at [792, 255] on div "Request Medical Bills from Elite [MEDICAL_DATA]" at bounding box center [768, 260] width 316 height 47
copy h1 "Elite [MEDICAL_DATA]"
click at [646, 214] on span "Back to All Tasks" at bounding box center [667, 209] width 84 height 13
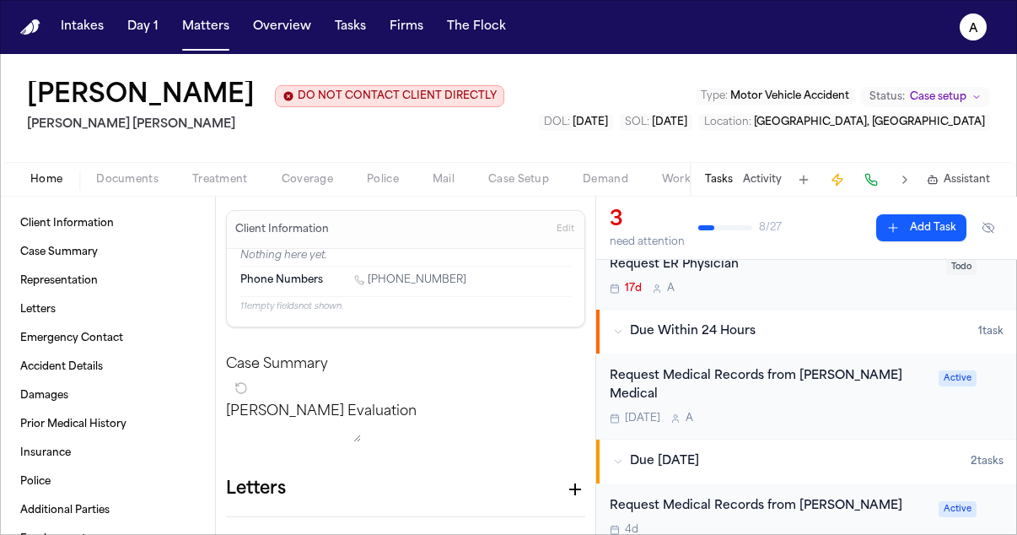
scroll to position [131, 0]
